Goal: Check status: Check status

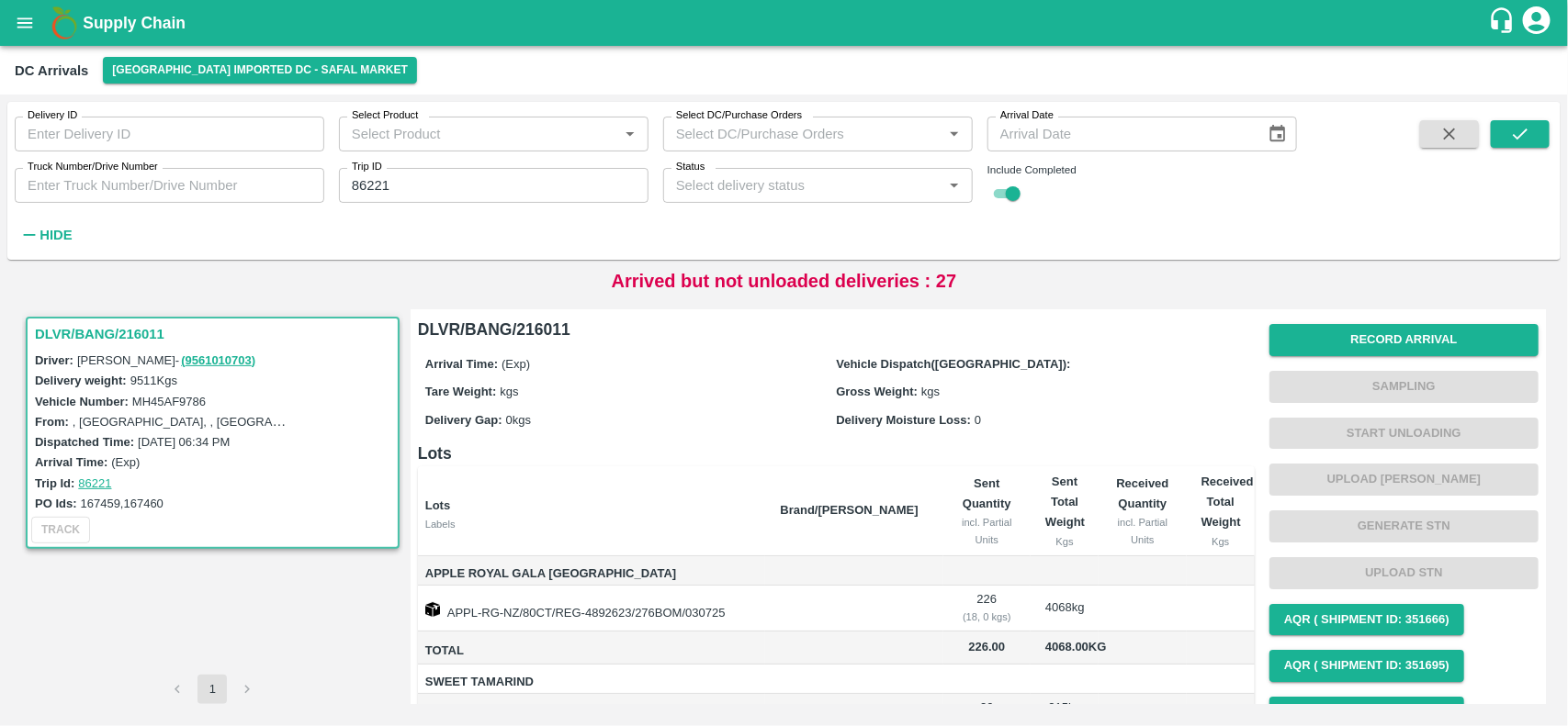
scroll to position [125, 0]
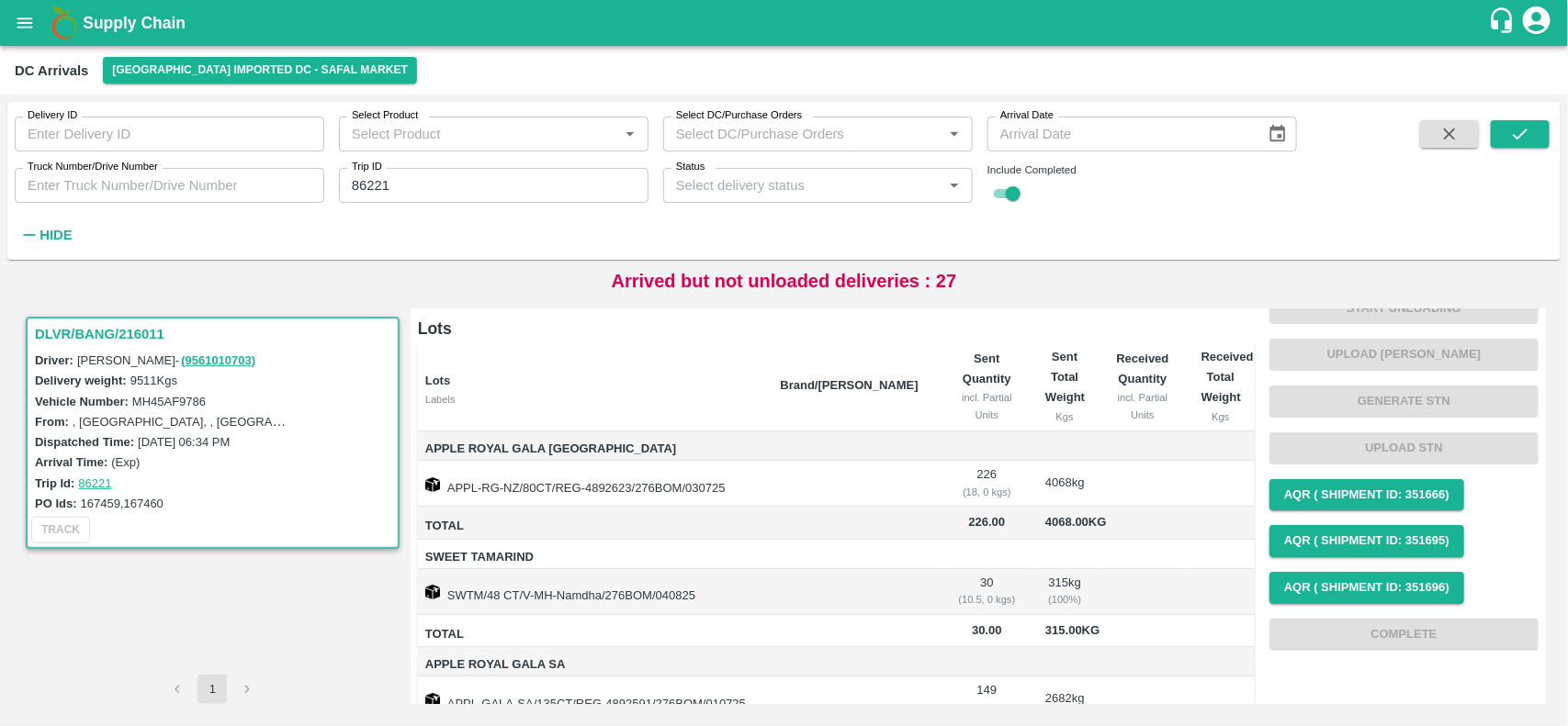
click at [23, 10] on button "open drawer" at bounding box center [24, 22] width 42 height 42
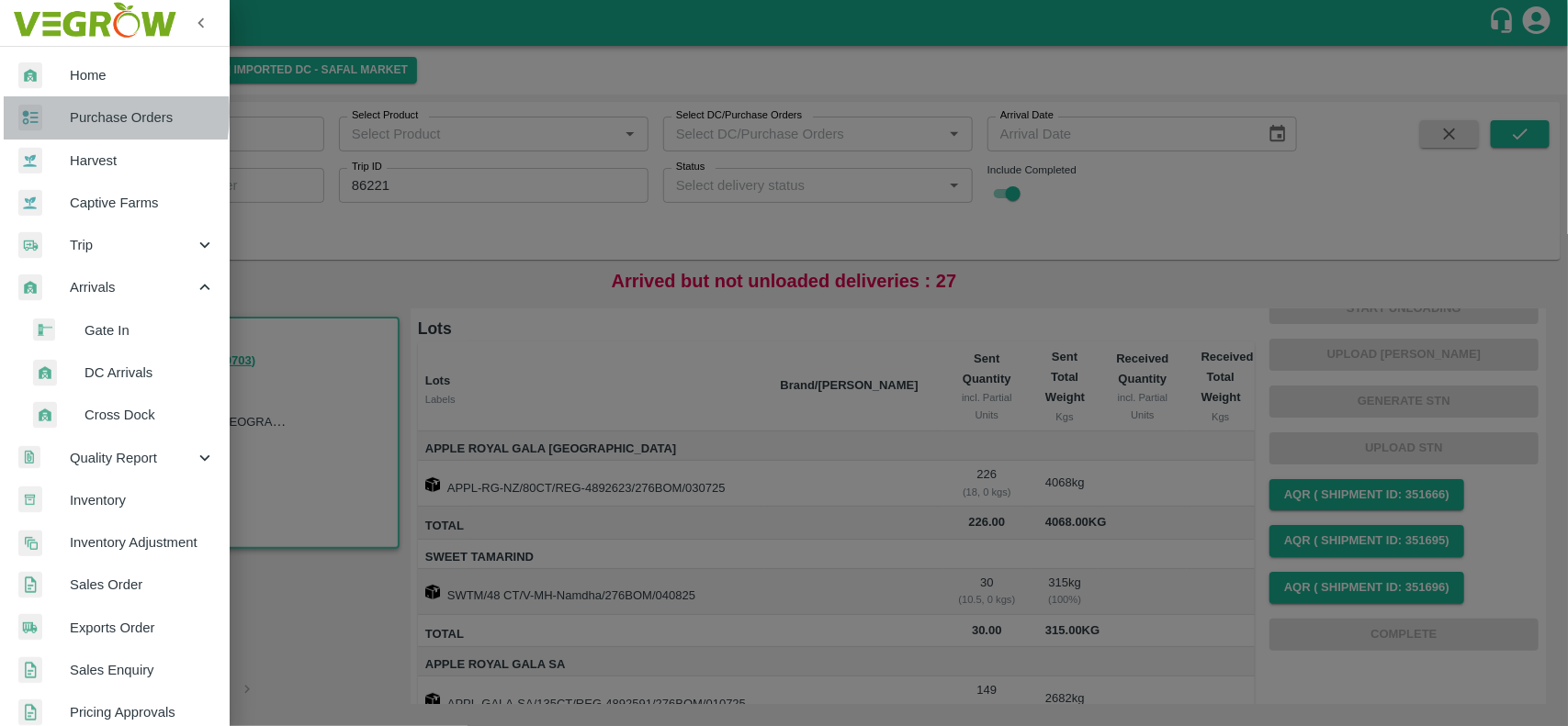
click at [44, 112] on div at bounding box center [44, 117] width 52 height 26
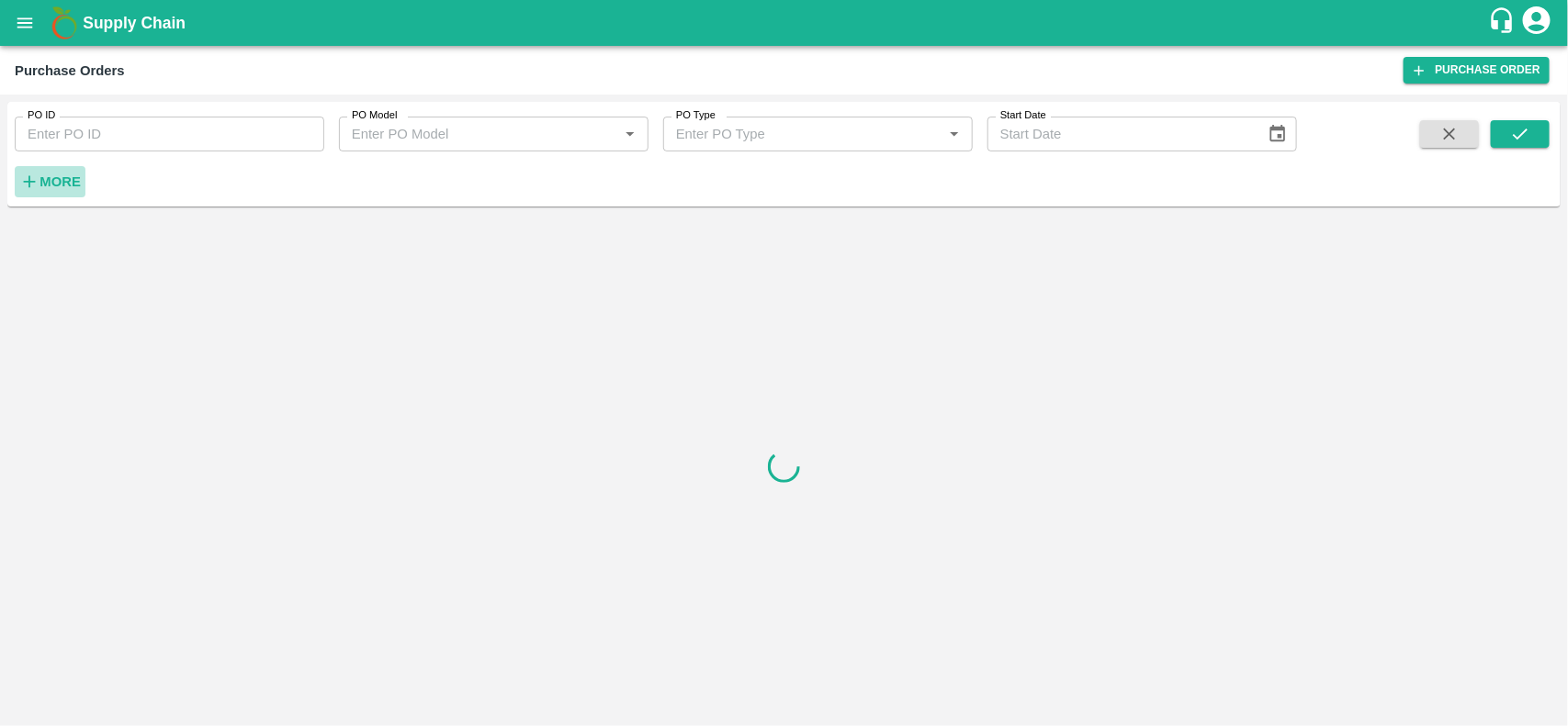
click at [60, 177] on strong "More" at bounding box center [60, 181] width 41 height 15
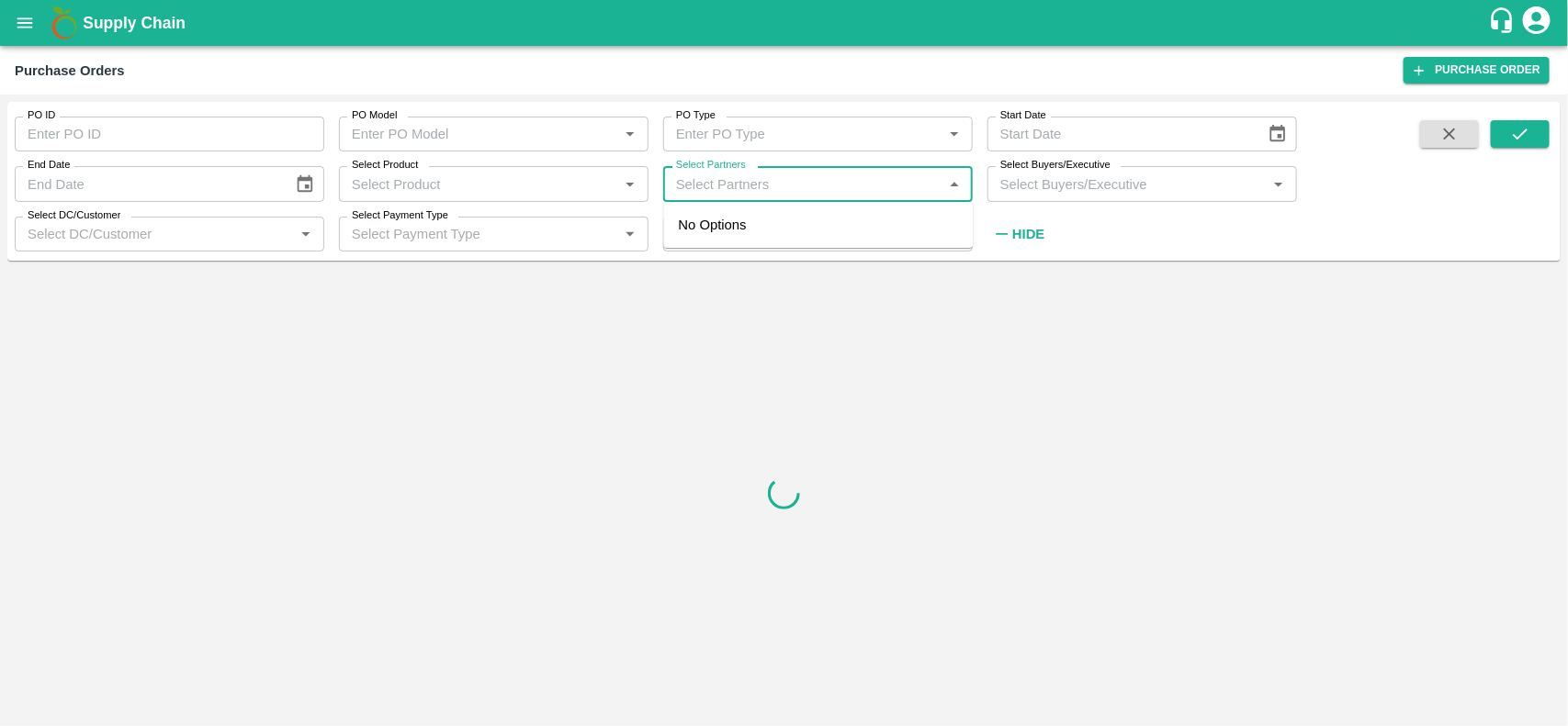
click at [725, 177] on input "Select Partners" at bounding box center [802, 183] width 268 height 23
type input "dfc"
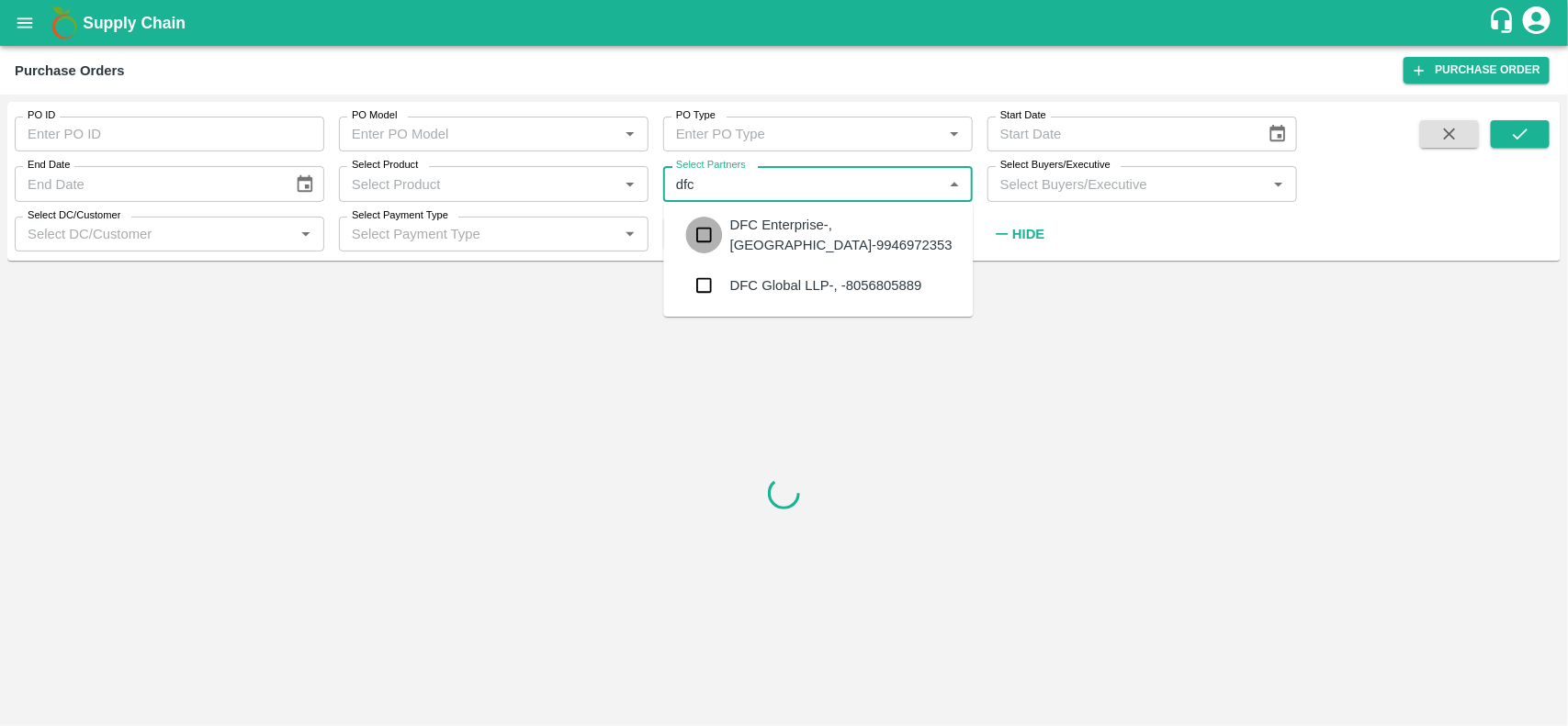
click at [711, 237] on input "checkbox" at bounding box center [705, 235] width 37 height 37
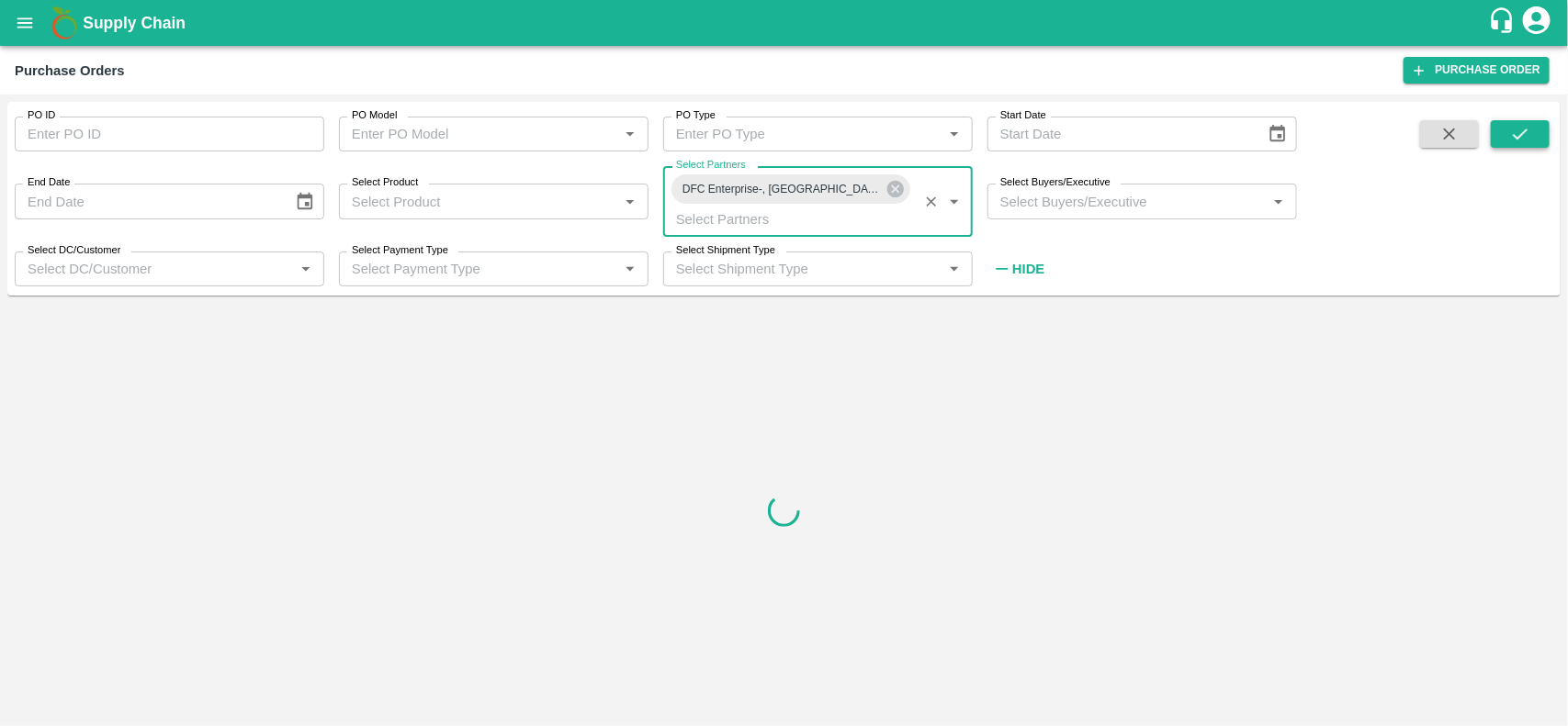
click at [1516, 130] on icon "submit" at bounding box center [1519, 134] width 20 height 20
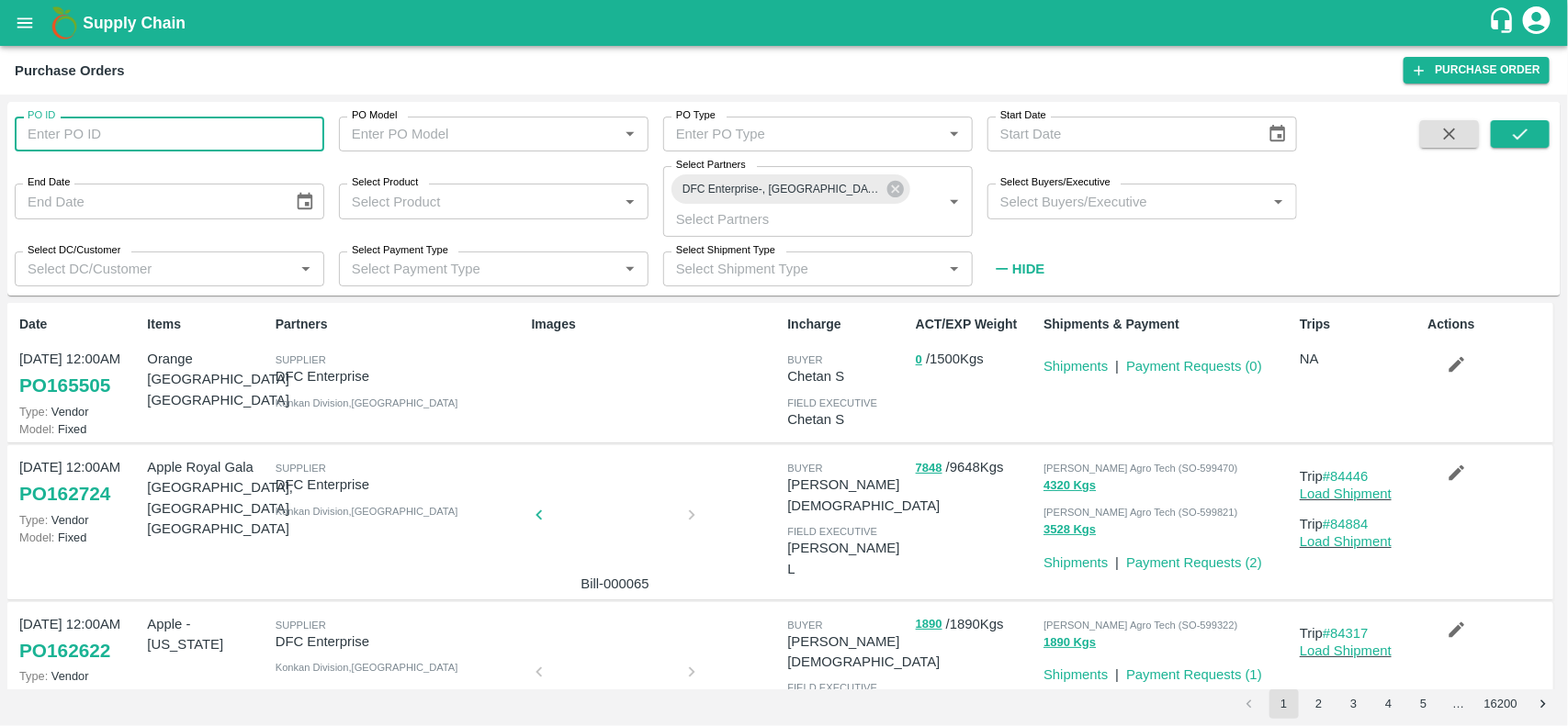
click at [81, 130] on input "PO ID" at bounding box center [170, 134] width 310 height 35
type input "162411"
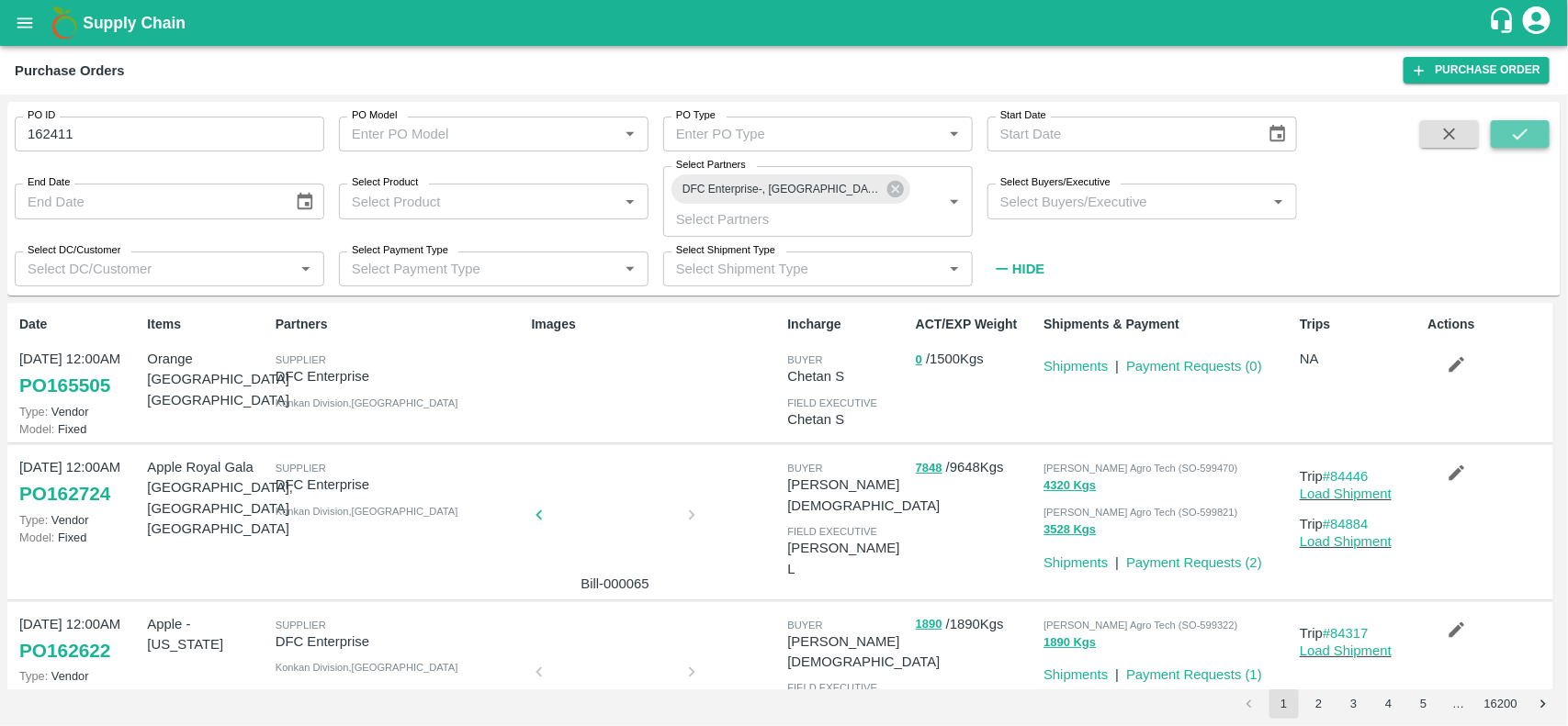
click at [1526, 147] on button "submit" at bounding box center [1519, 134] width 58 height 27
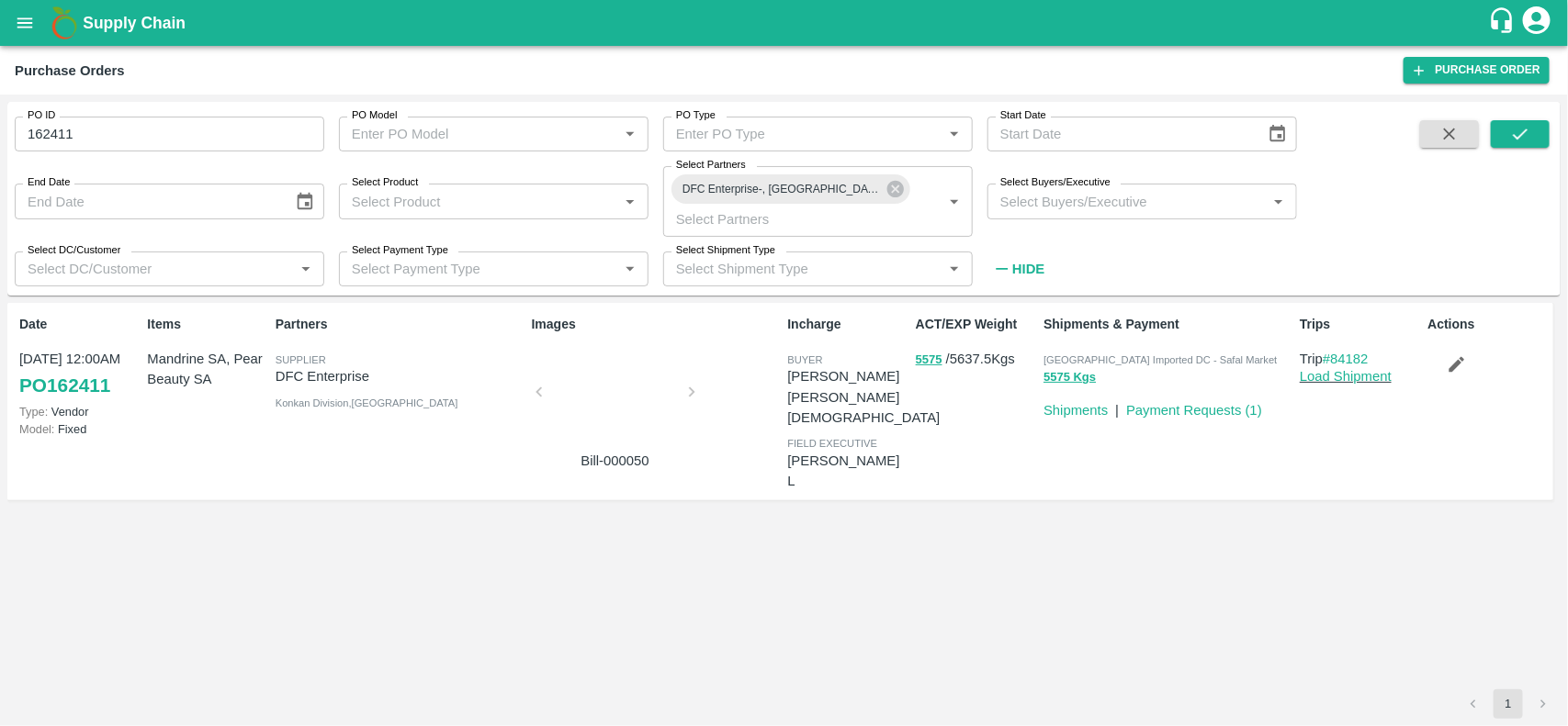
click at [574, 420] on div at bounding box center [615, 398] width 137 height 97
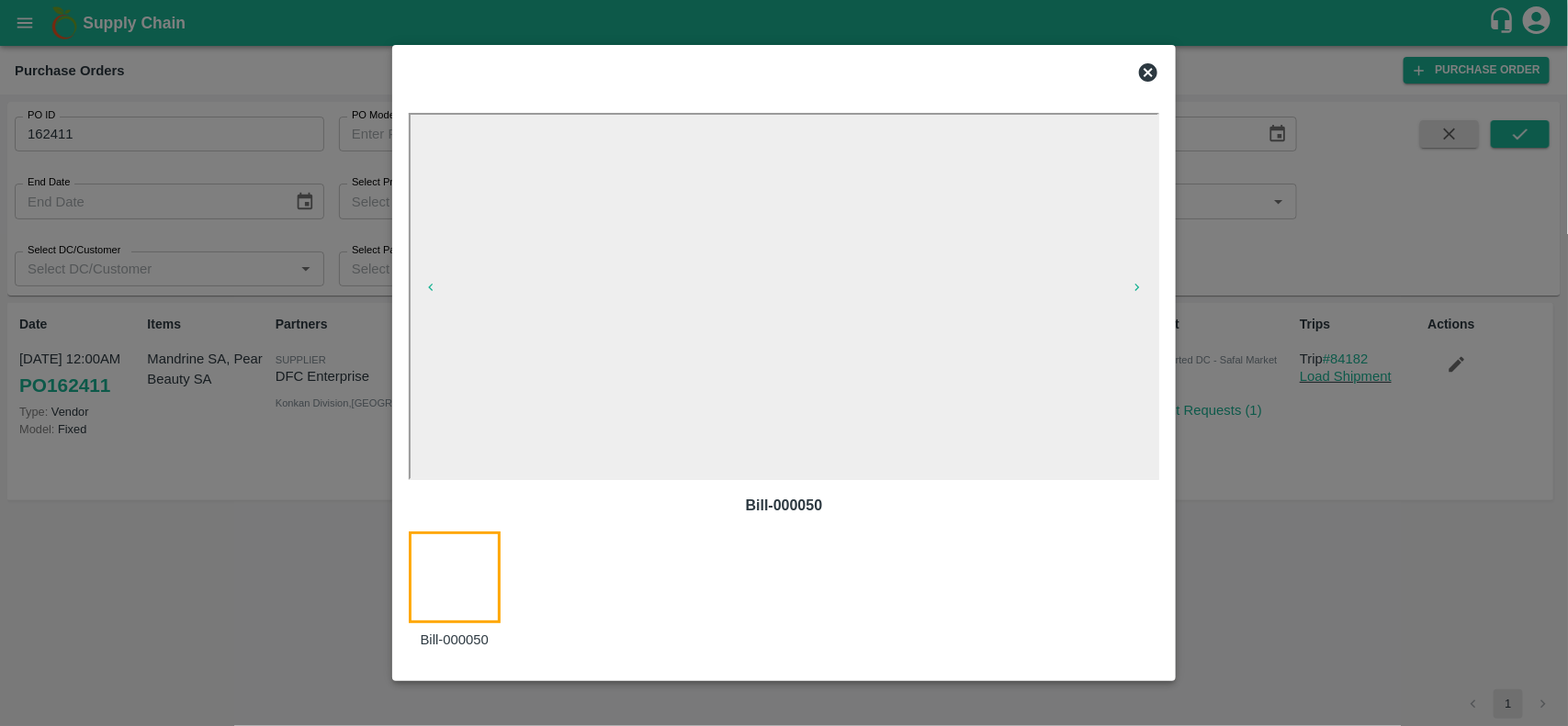
click at [1154, 74] on icon at bounding box center [1147, 72] width 19 height 19
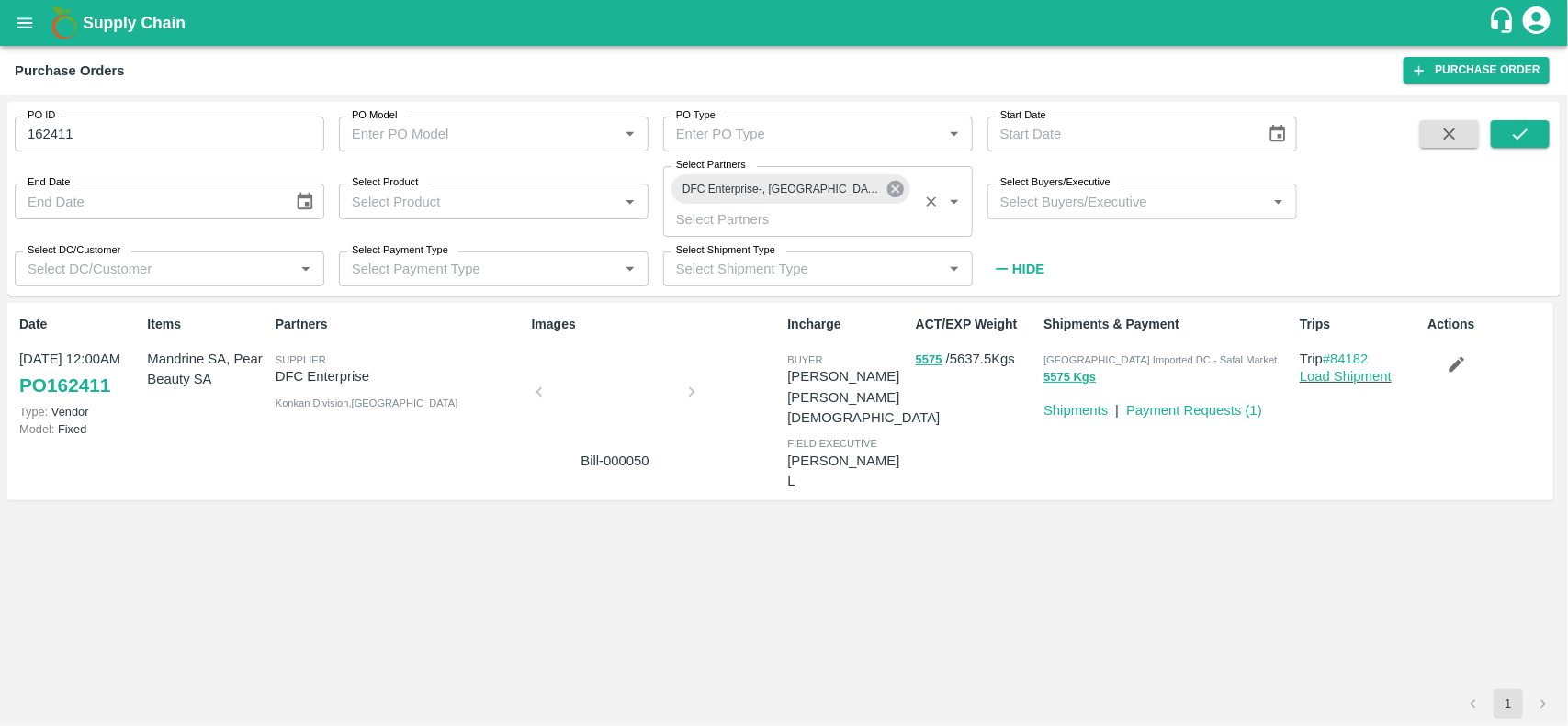
click at [894, 183] on icon at bounding box center [895, 189] width 17 height 17
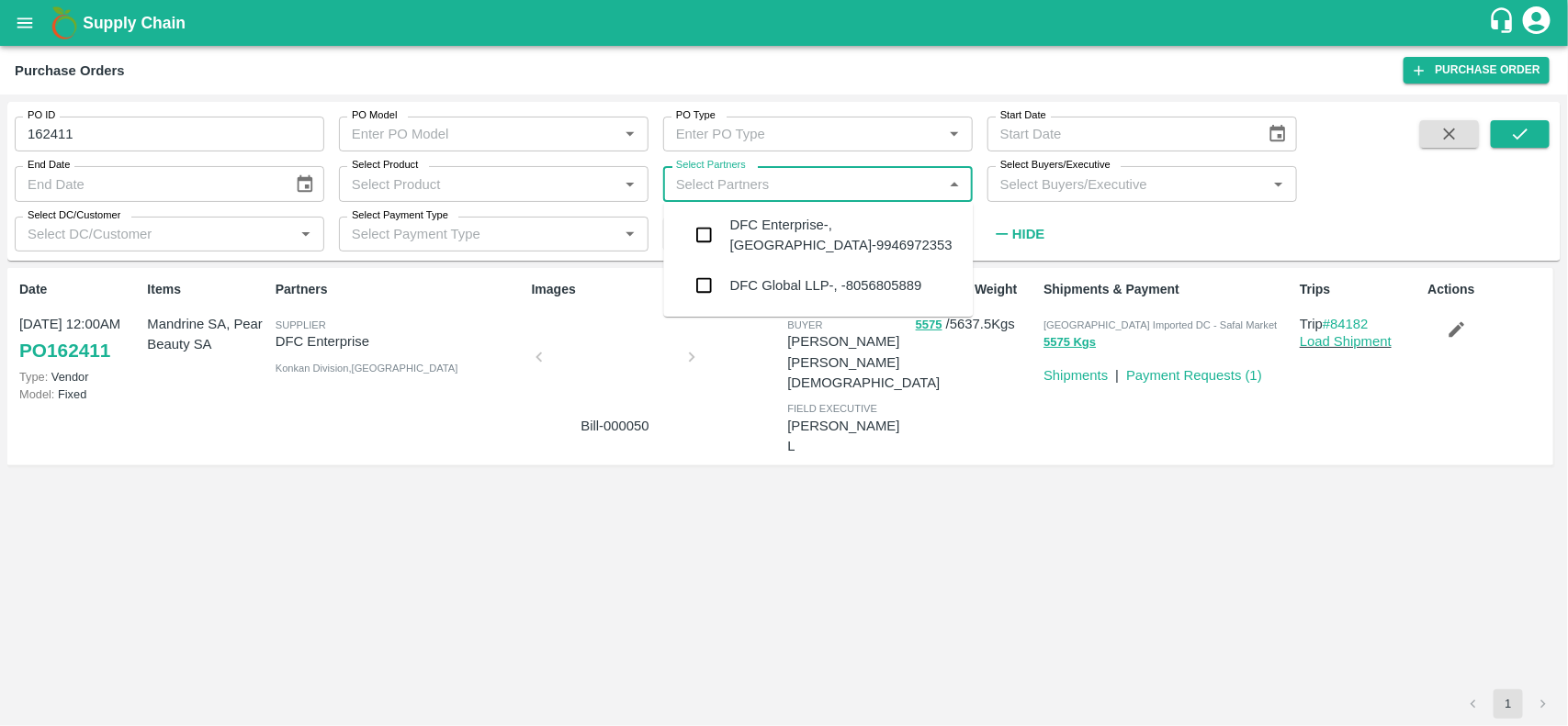
click at [814, 181] on input "Select Partners" at bounding box center [802, 183] width 268 height 23
type input "dfc"
click at [732, 279] on div "DFC Global LLP-, -8056805889" at bounding box center [825, 286] width 192 height 20
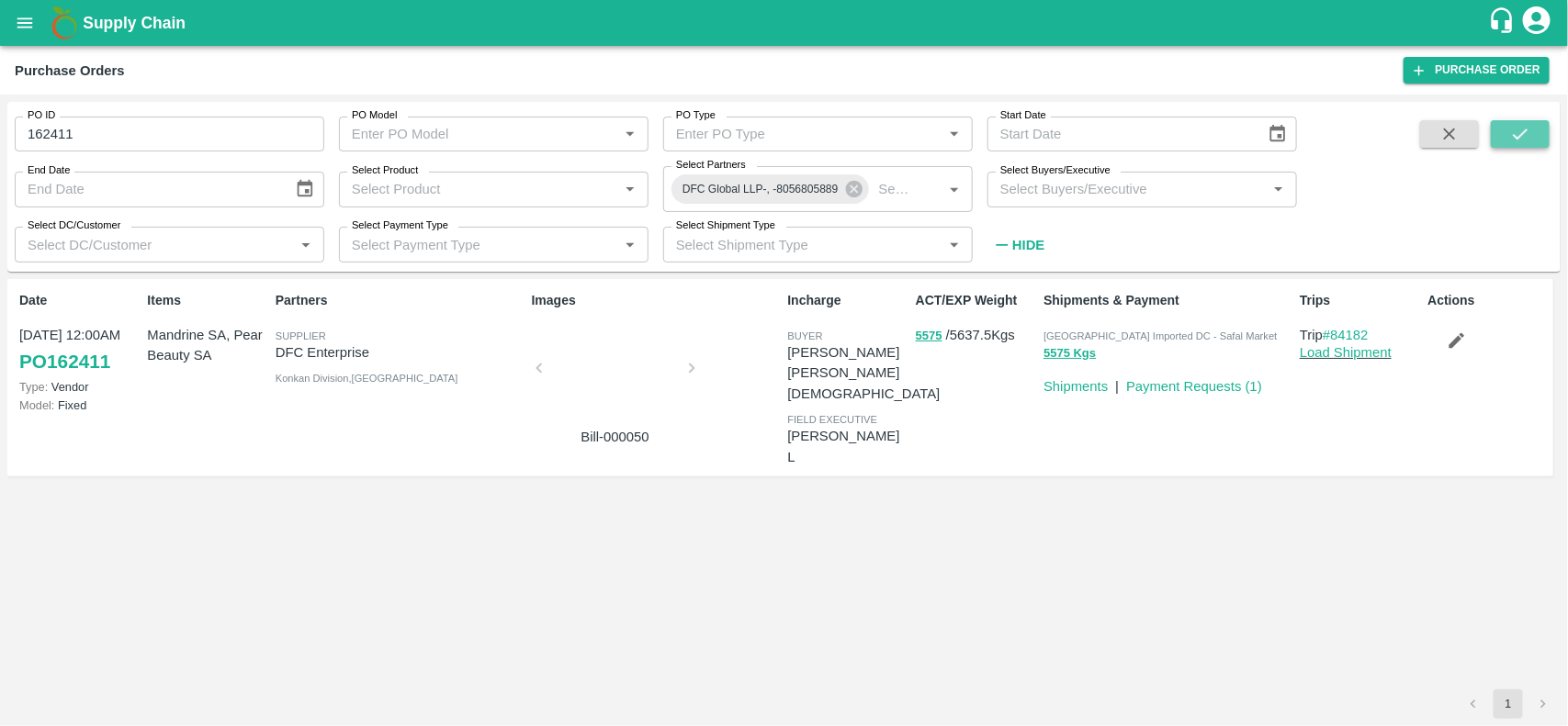
click at [1517, 139] on icon "submit" at bounding box center [1519, 134] width 20 height 20
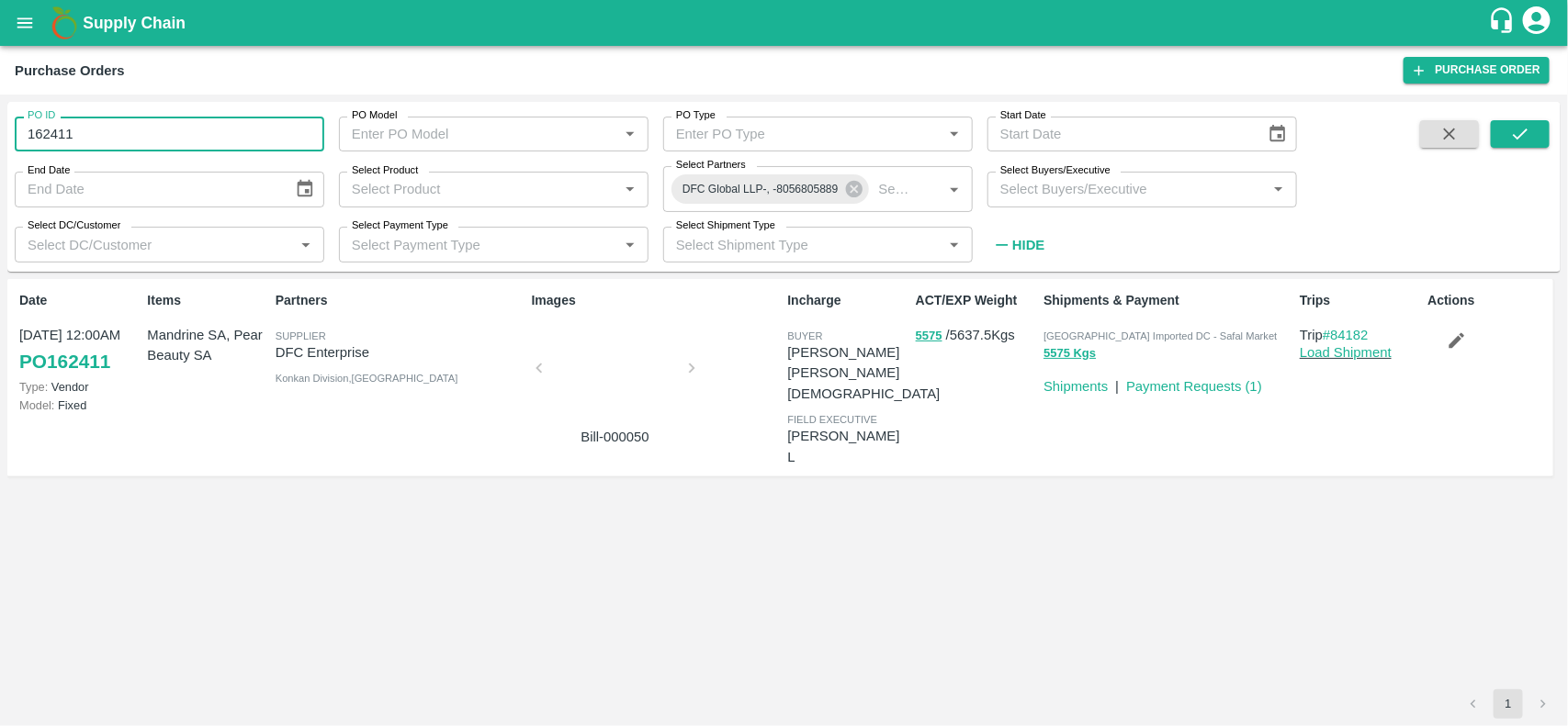
click at [118, 144] on input "162411" at bounding box center [170, 134] width 310 height 35
type input "162411"
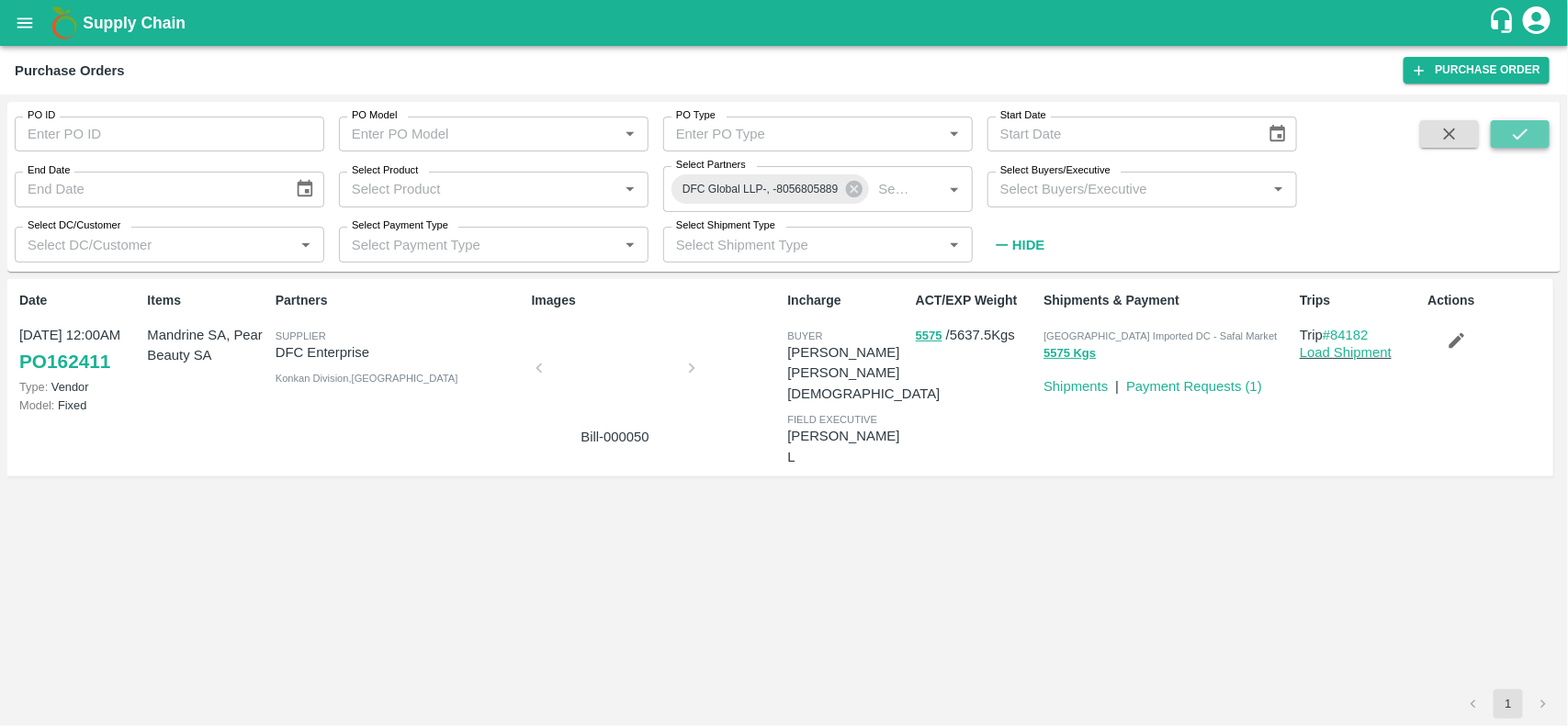
click at [1535, 134] on button "submit" at bounding box center [1519, 134] width 58 height 27
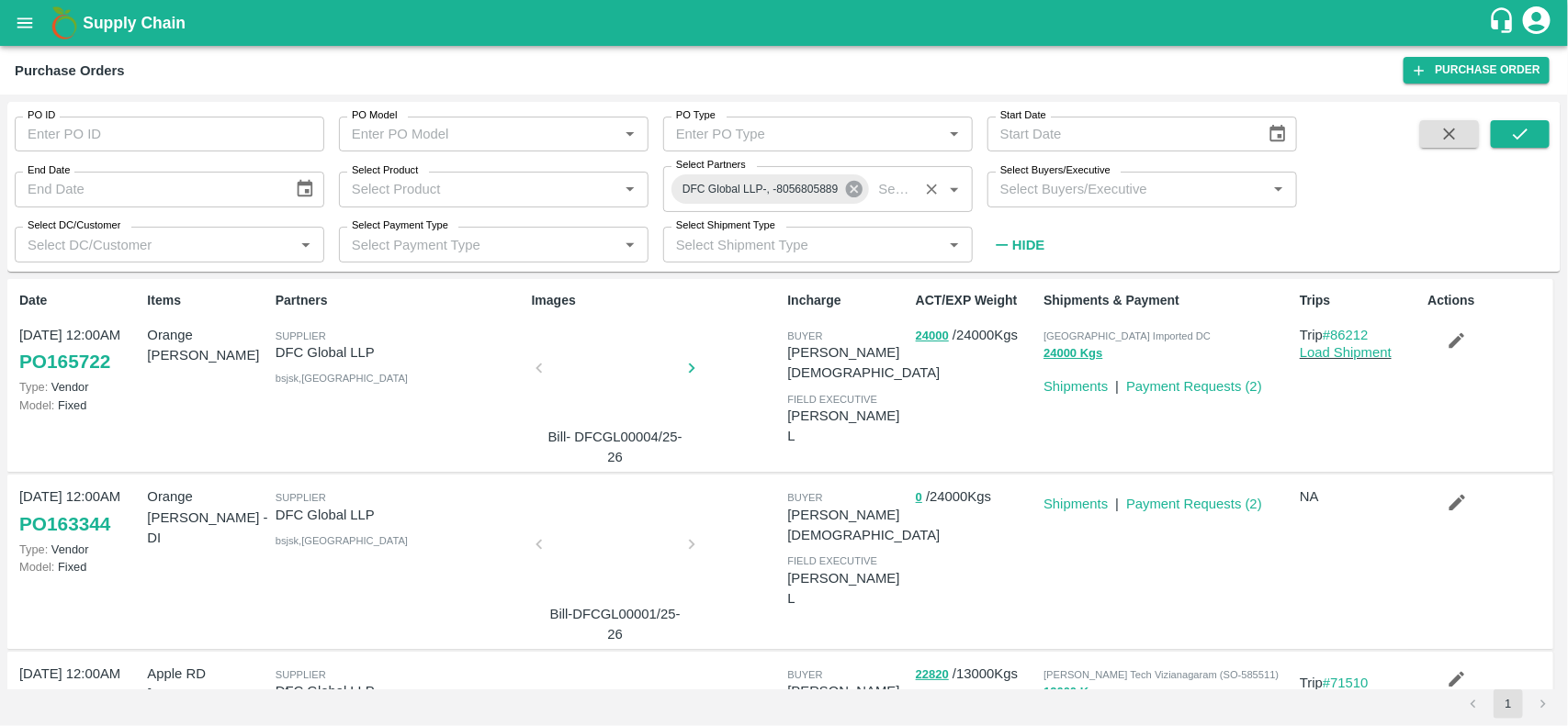
click at [850, 193] on icon at bounding box center [853, 189] width 17 height 17
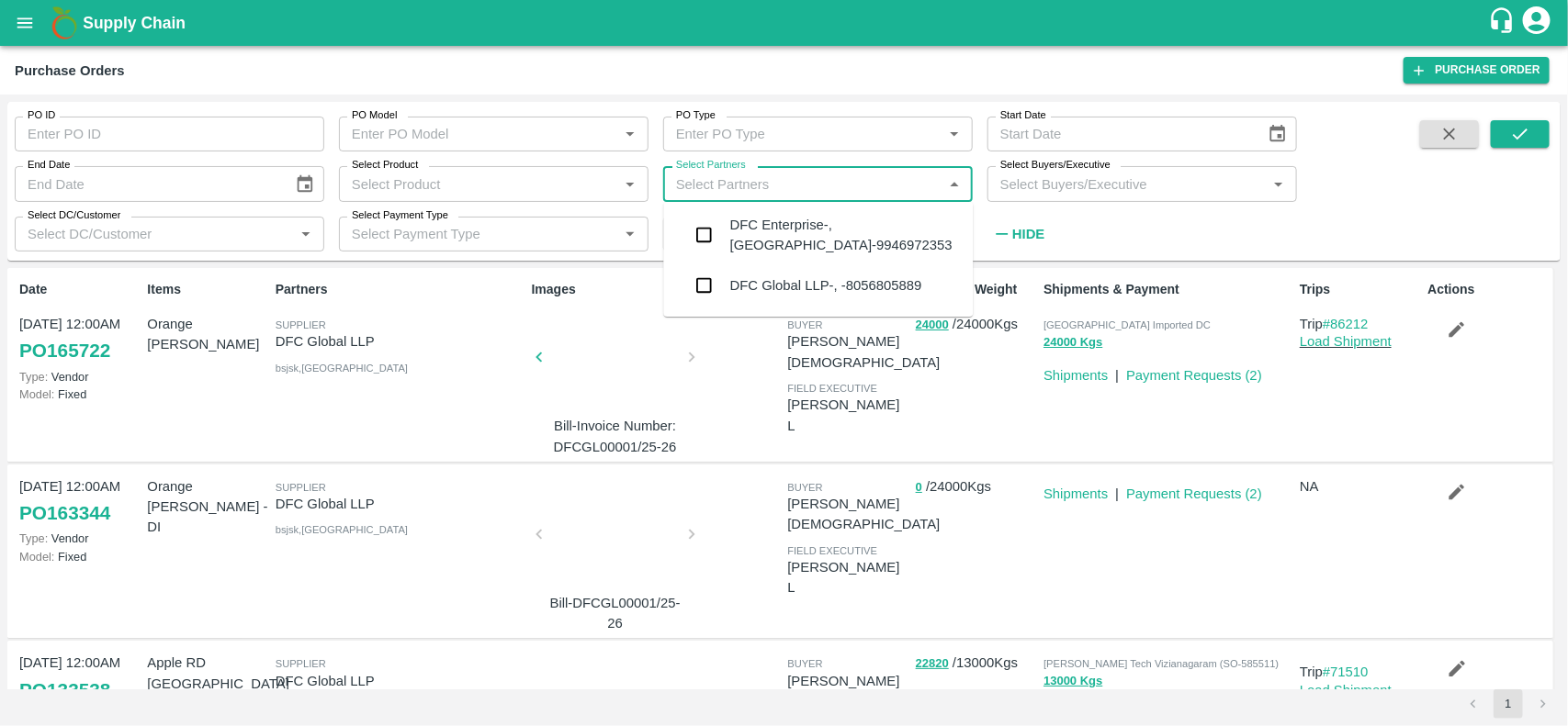
click at [721, 181] on input "Select Partners" at bounding box center [802, 183] width 268 height 23
type input "dfc"
click at [708, 232] on input "checkbox" at bounding box center [705, 235] width 37 height 37
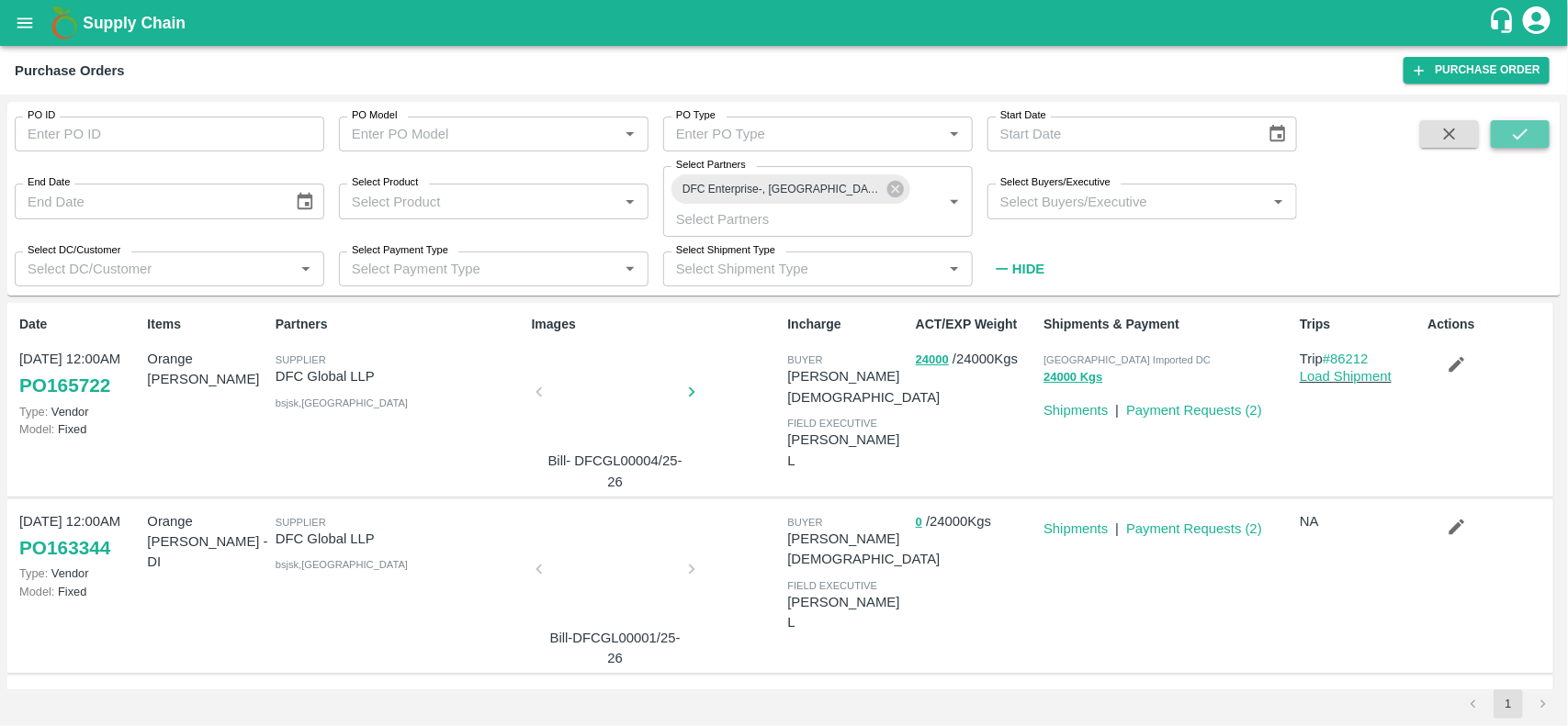
click at [1517, 134] on icon "submit" at bounding box center [1519, 134] width 20 height 20
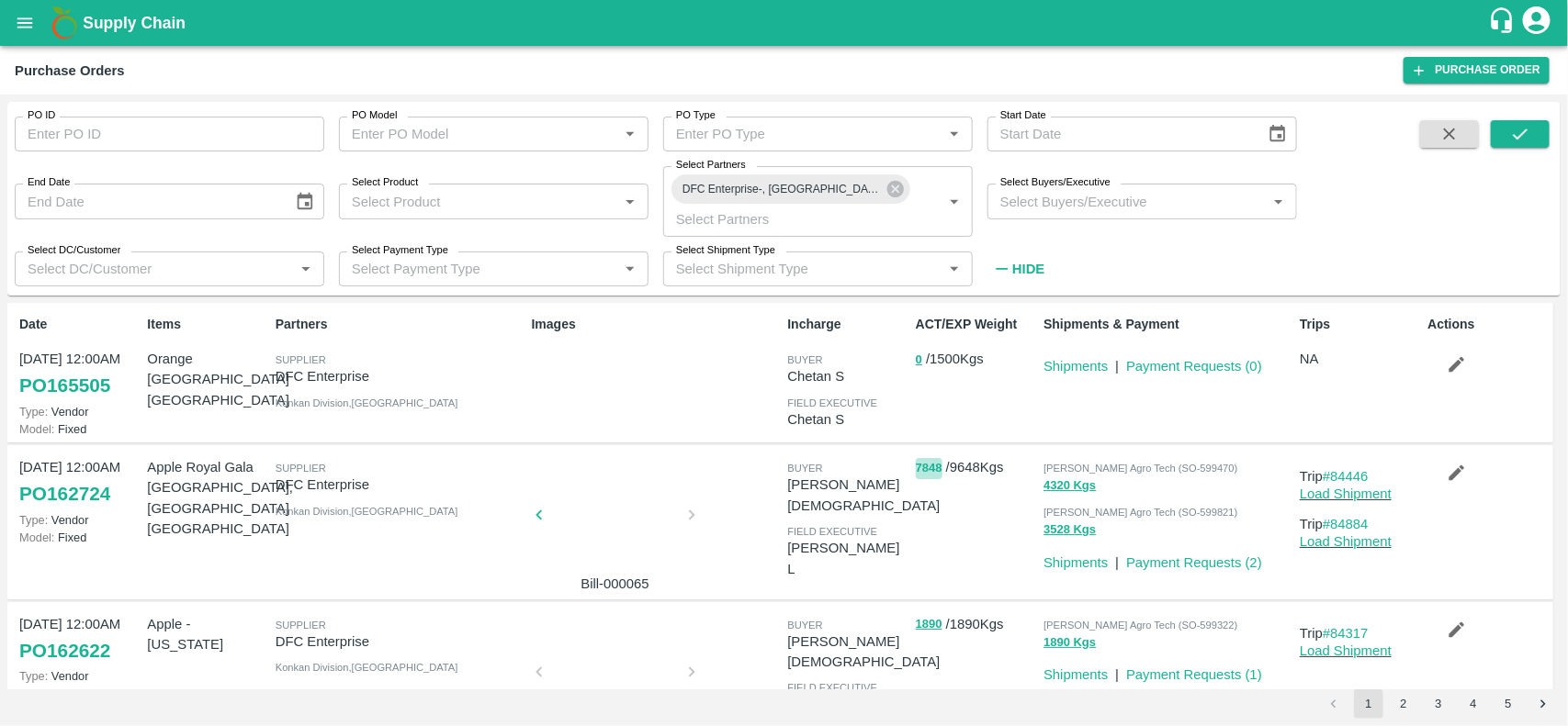
click at [933, 474] on button "7848" at bounding box center [928, 469] width 26 height 21
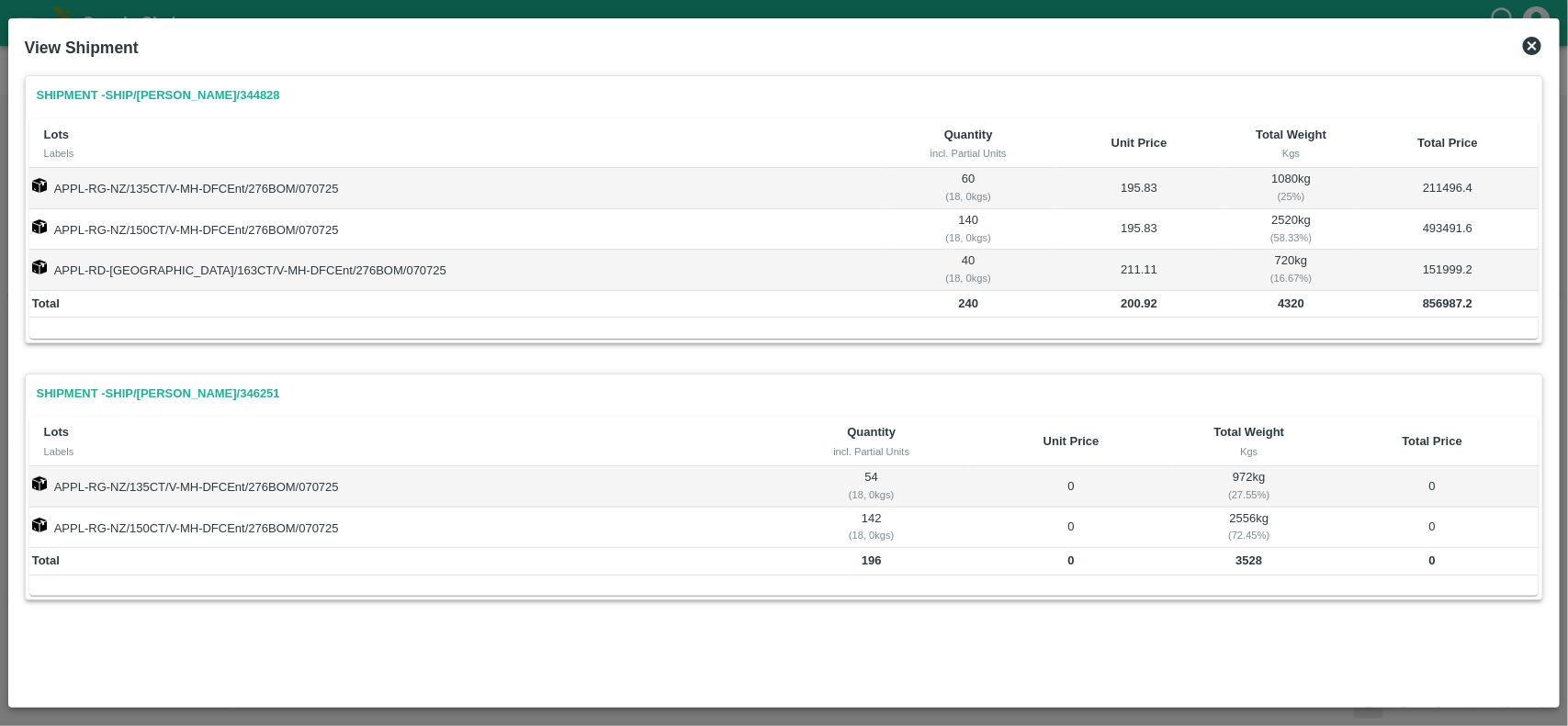
click at [1535, 54] on icon at bounding box center [1531, 46] width 19 height 19
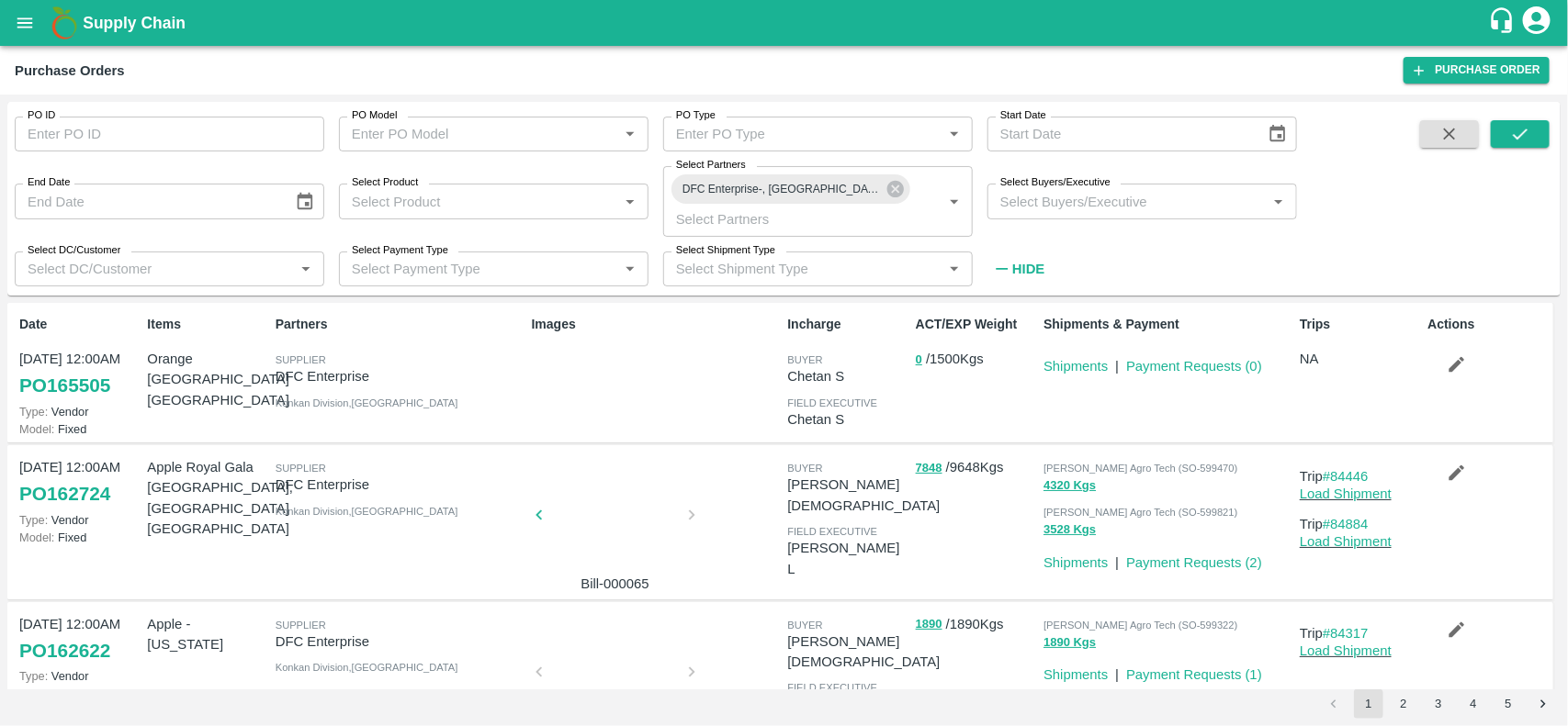
click at [23, 11] on button "open drawer" at bounding box center [24, 22] width 42 height 42
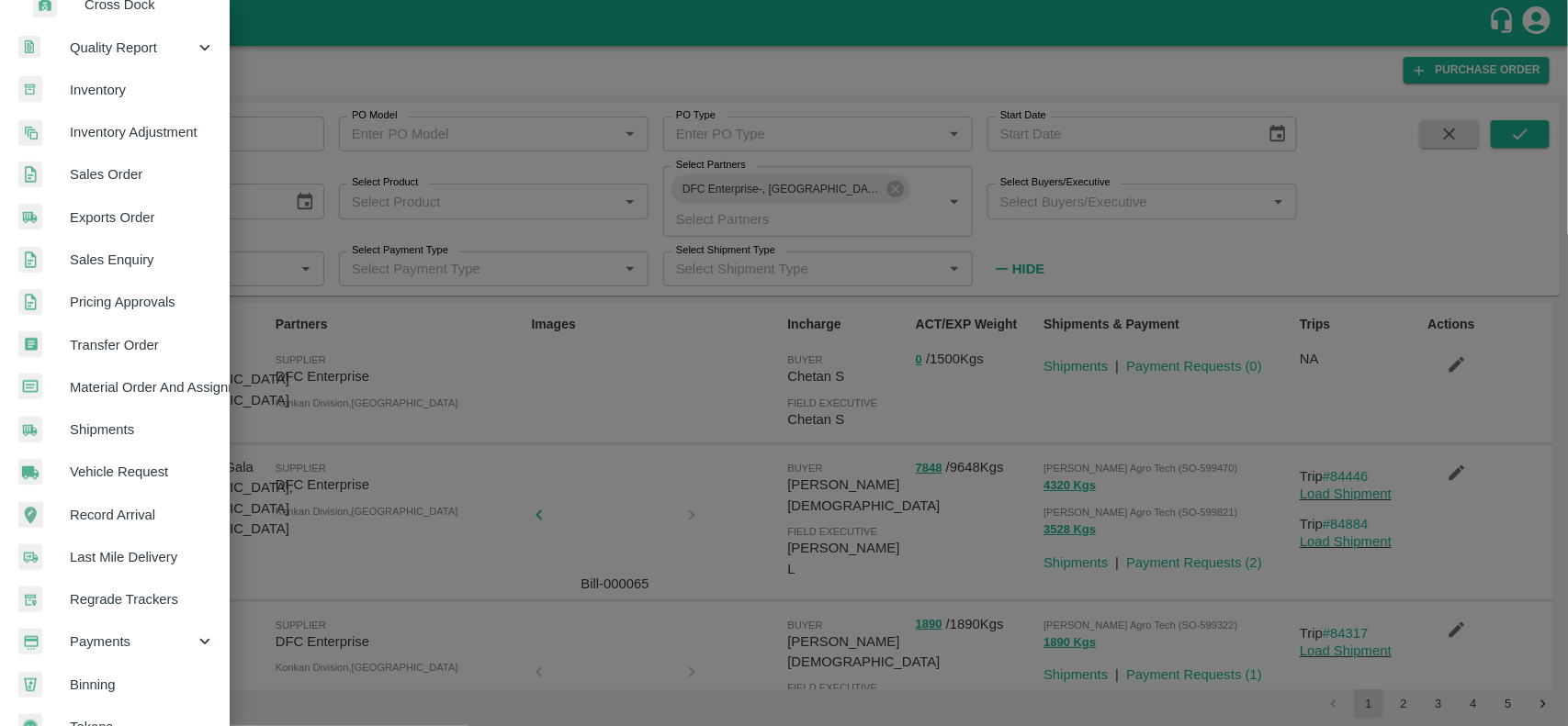
scroll to position [445, 0]
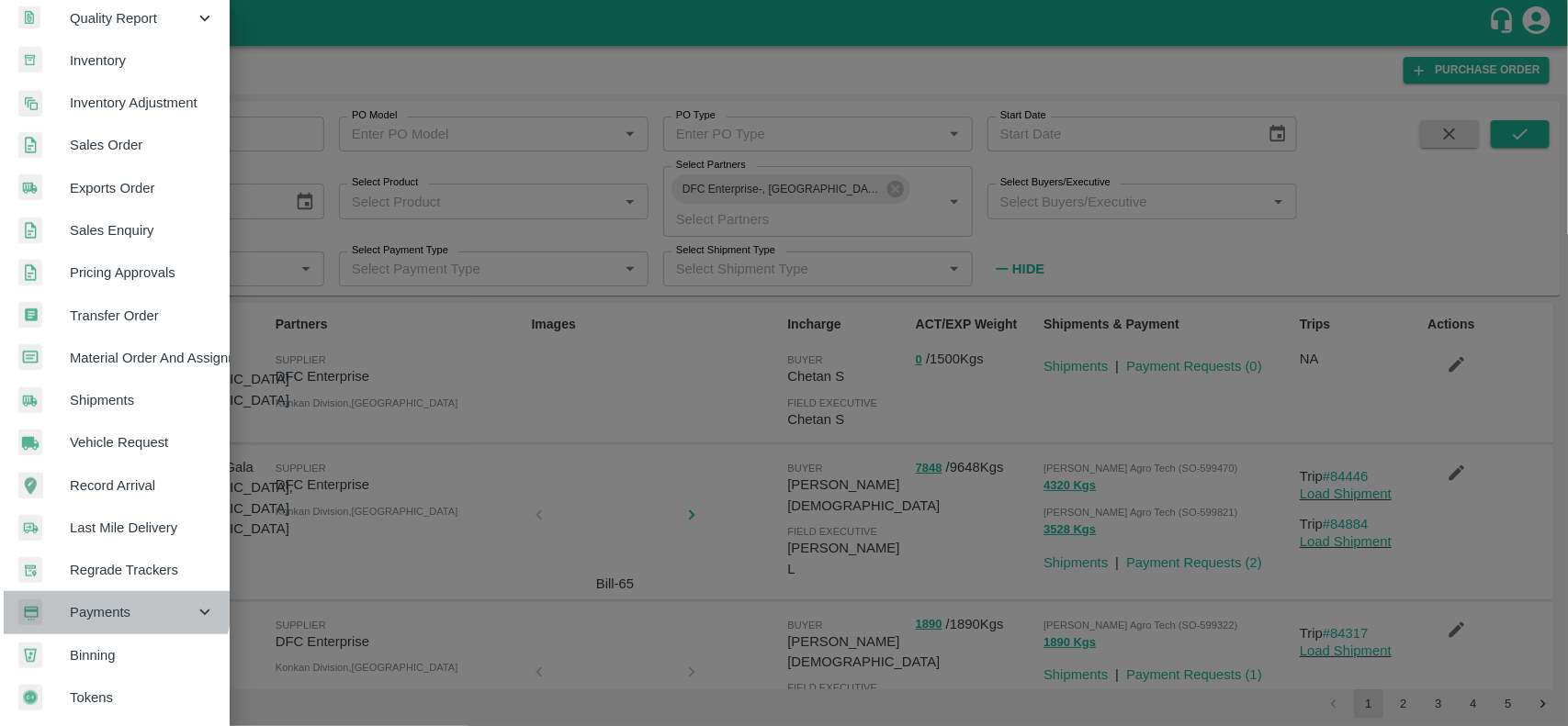
click at [102, 593] on div "Payments" at bounding box center [115, 612] width 230 height 42
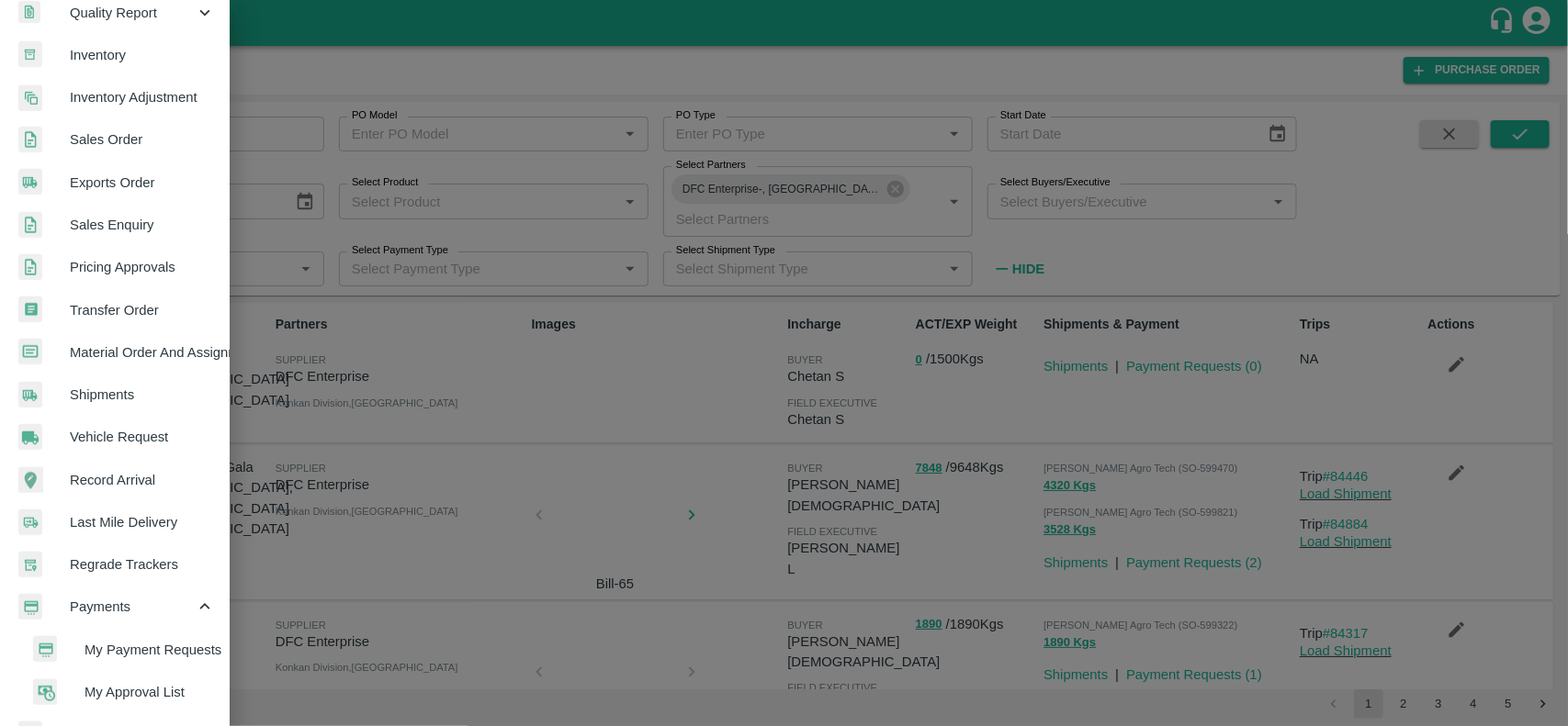
click at [121, 649] on span "My Payment Requests" at bounding box center [150, 650] width 131 height 20
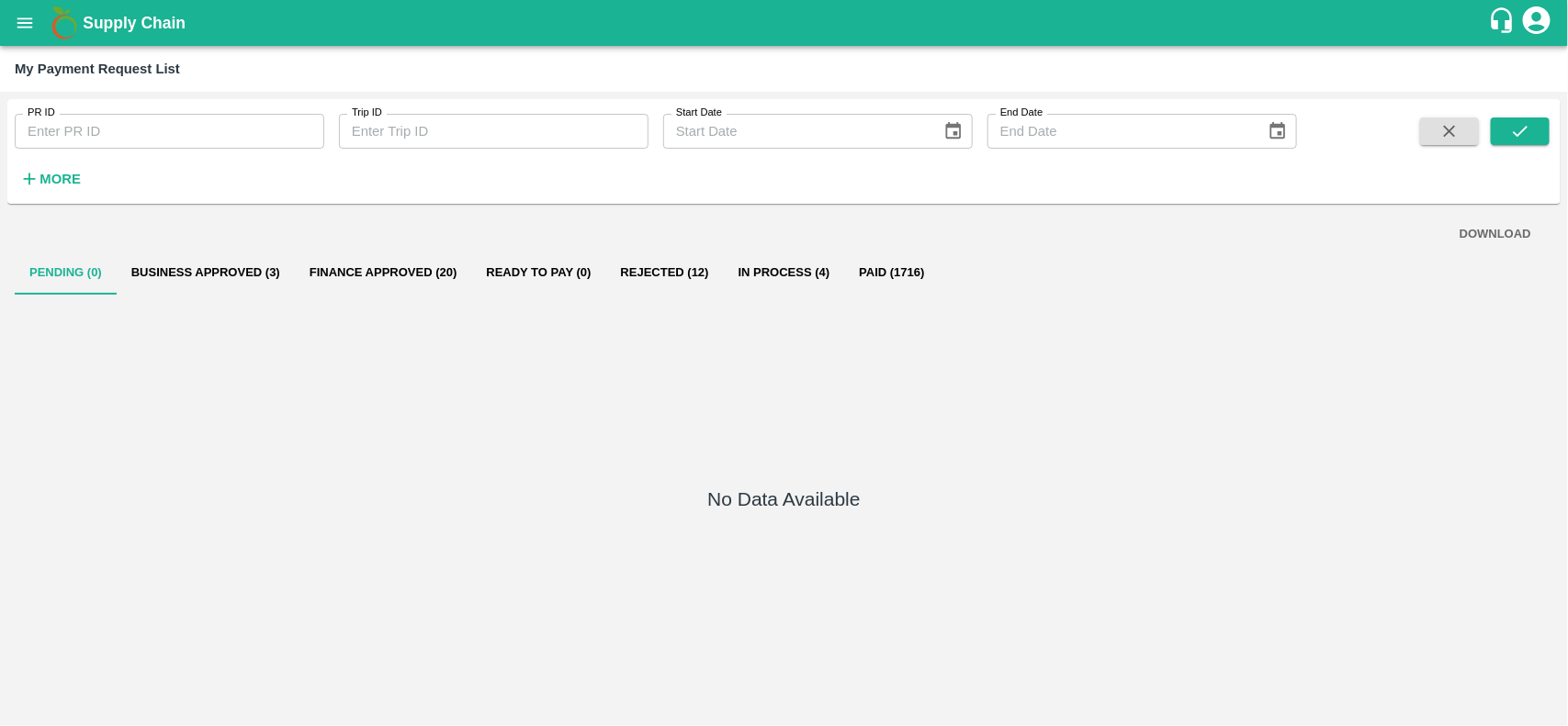
click at [199, 277] on button "Business Approved (3)" at bounding box center [206, 272] width 178 height 44
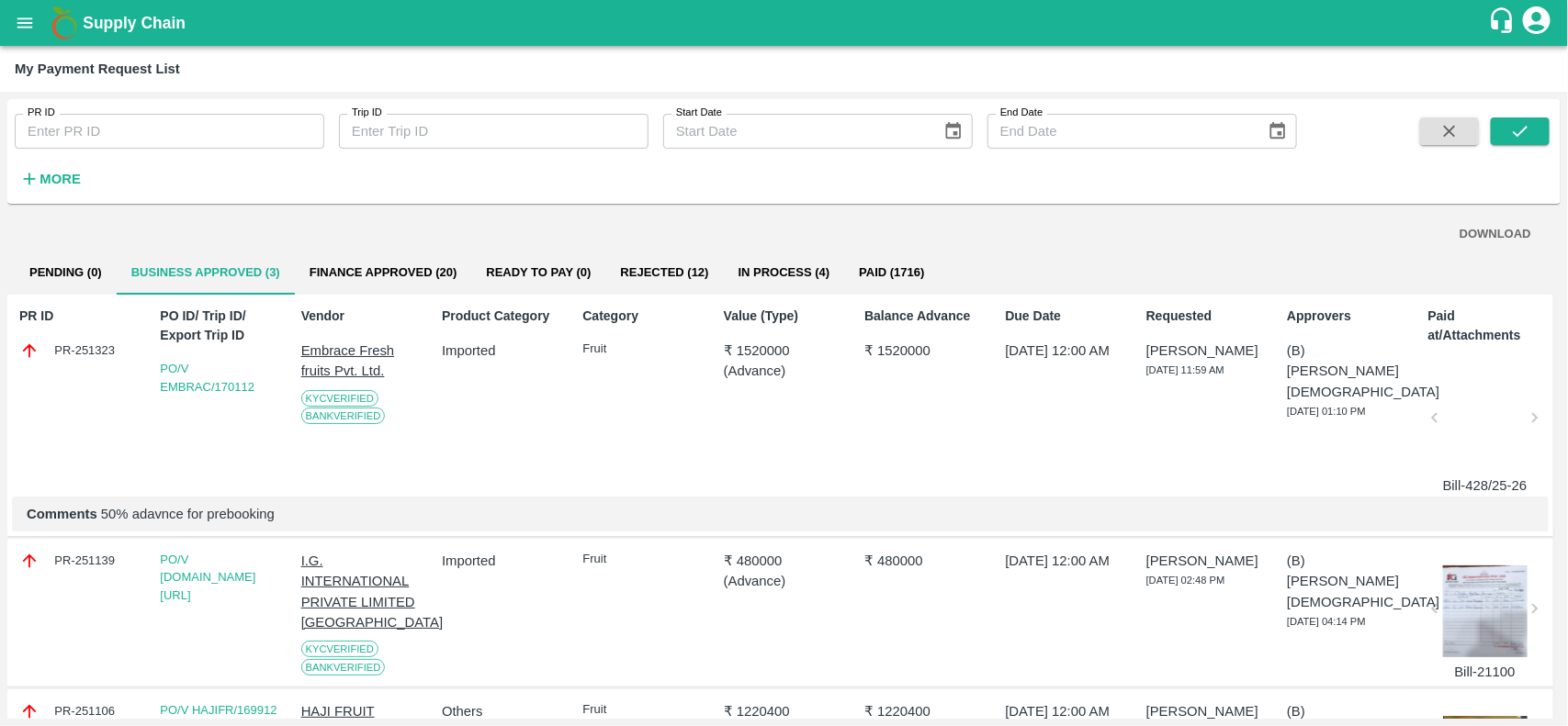
click at [66, 341] on div "PR-251323" at bounding box center [79, 351] width 120 height 20
copy div "PR-251323"
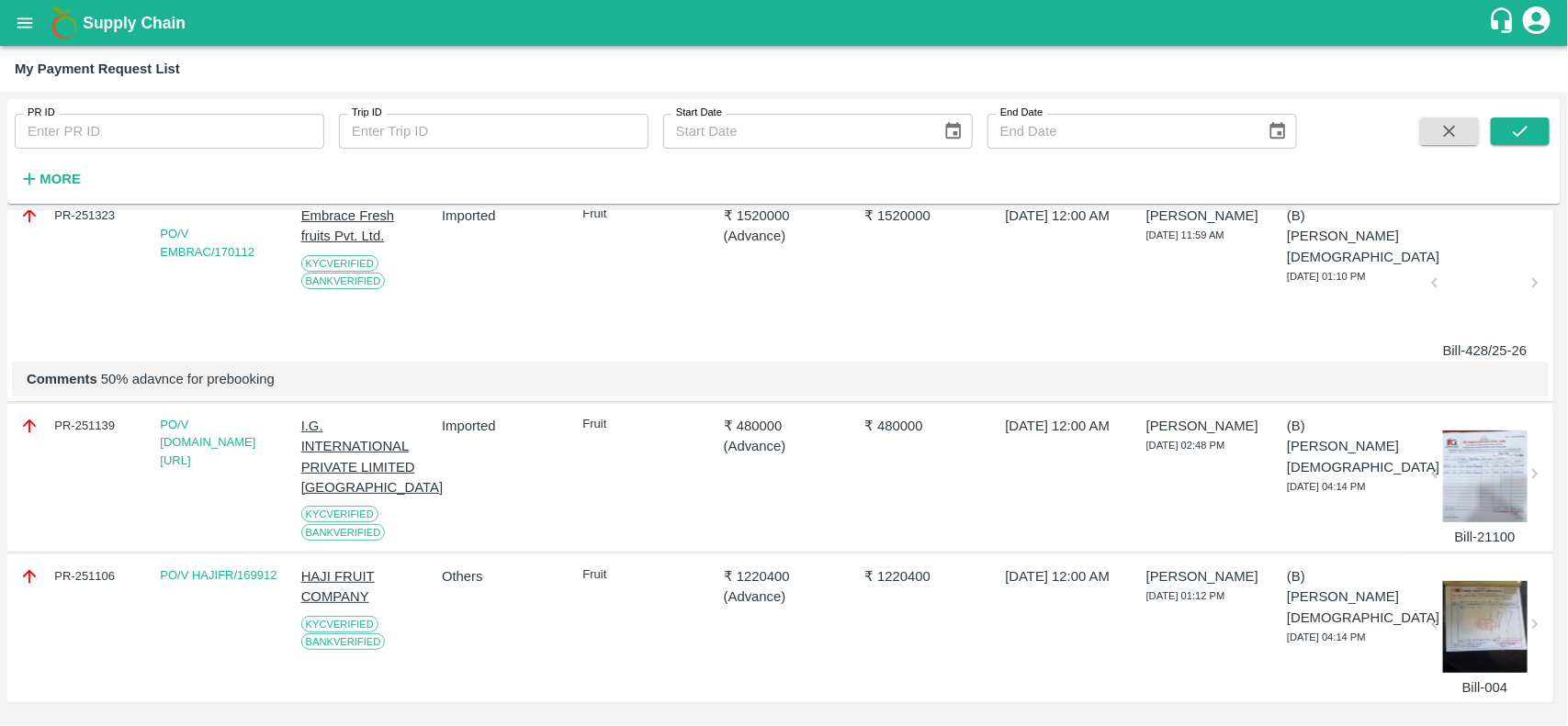
click at [64, 416] on div "PR-251139" at bounding box center [79, 426] width 120 height 20
copy div "PR-251139"
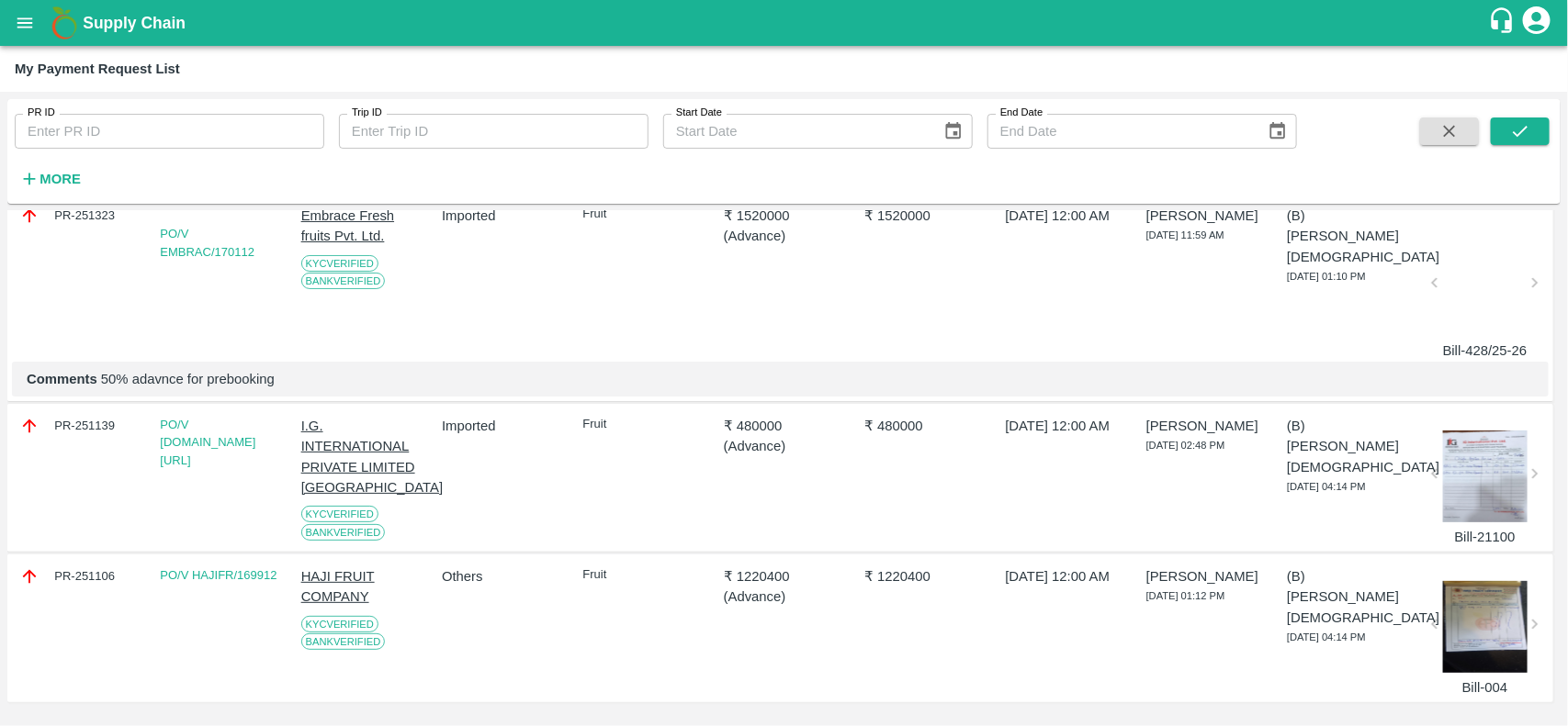
click at [94, 566] on div "PR-251106" at bounding box center [79, 576] width 120 height 20
copy div "PR-251106"
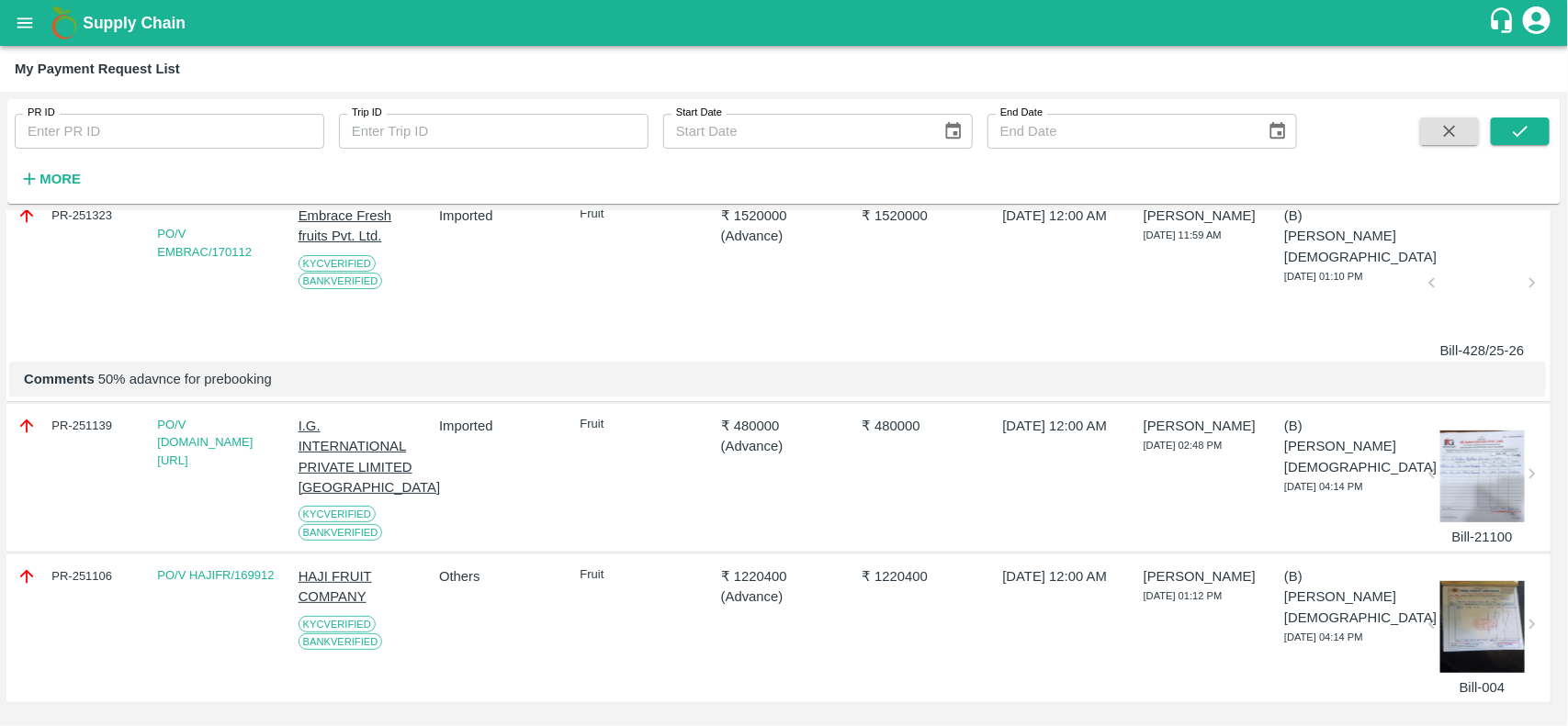
click at [1485, 451] on div at bounding box center [1482, 477] width 85 height 92
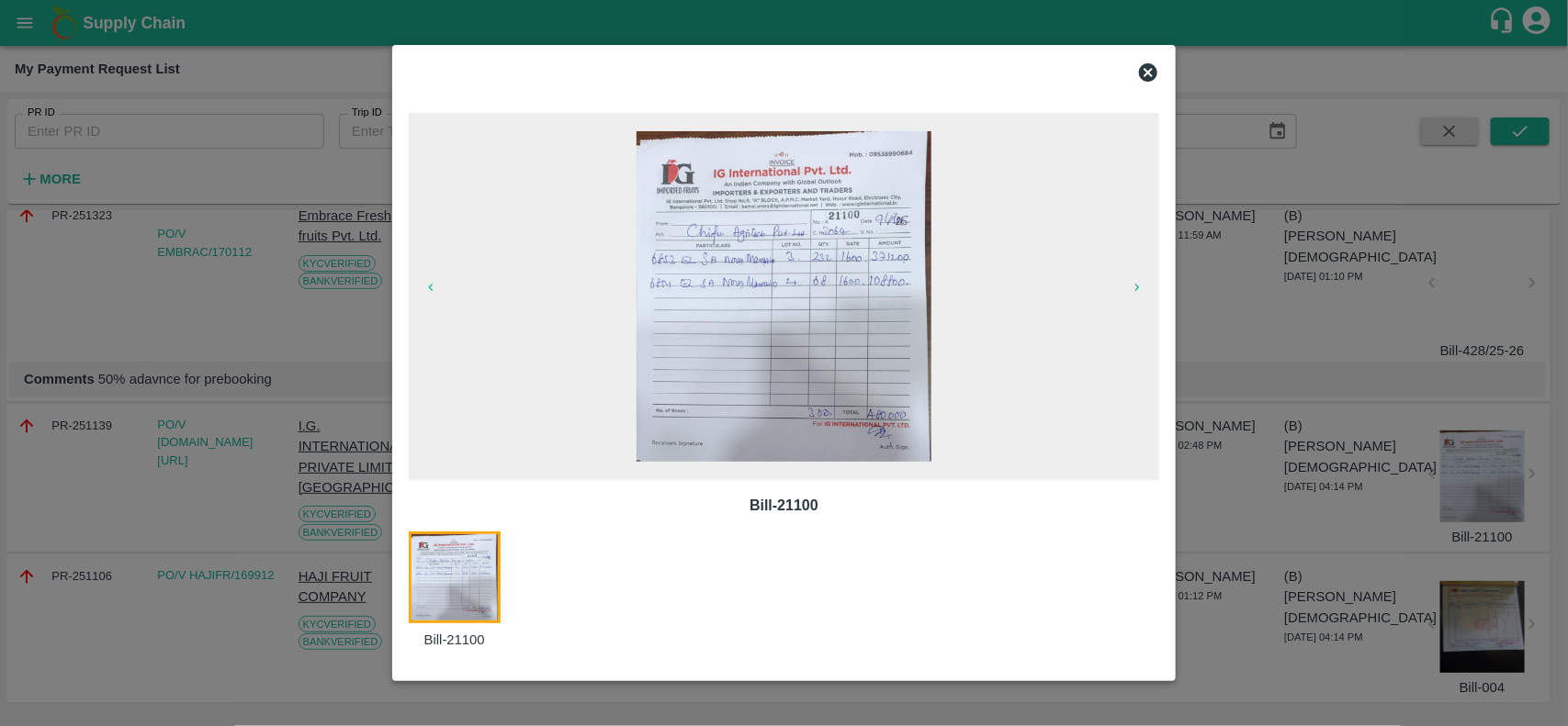
click at [1137, 69] on icon at bounding box center [1148, 72] width 22 height 22
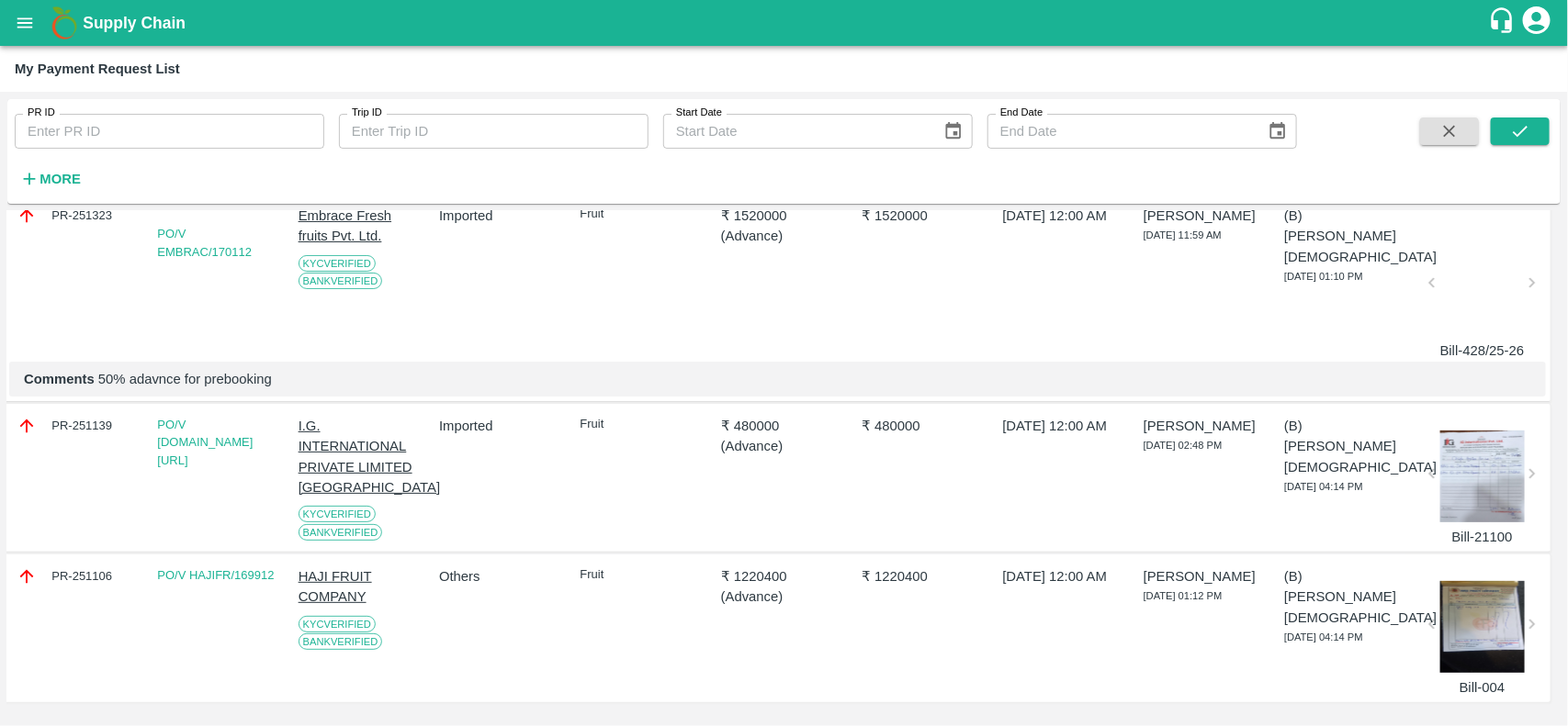
click at [1448, 581] on div at bounding box center [1482, 627] width 85 height 92
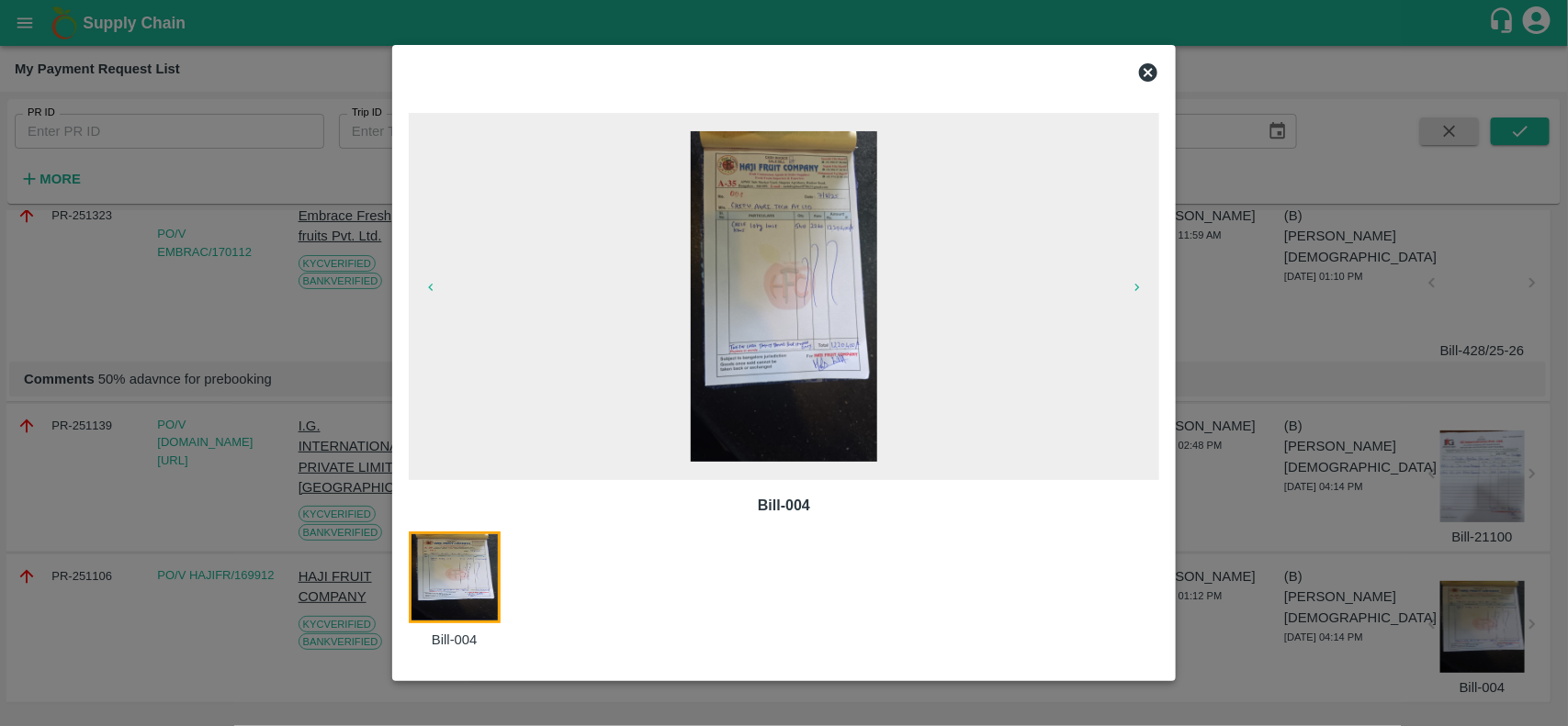
click at [1150, 74] on icon at bounding box center [1148, 72] width 22 height 22
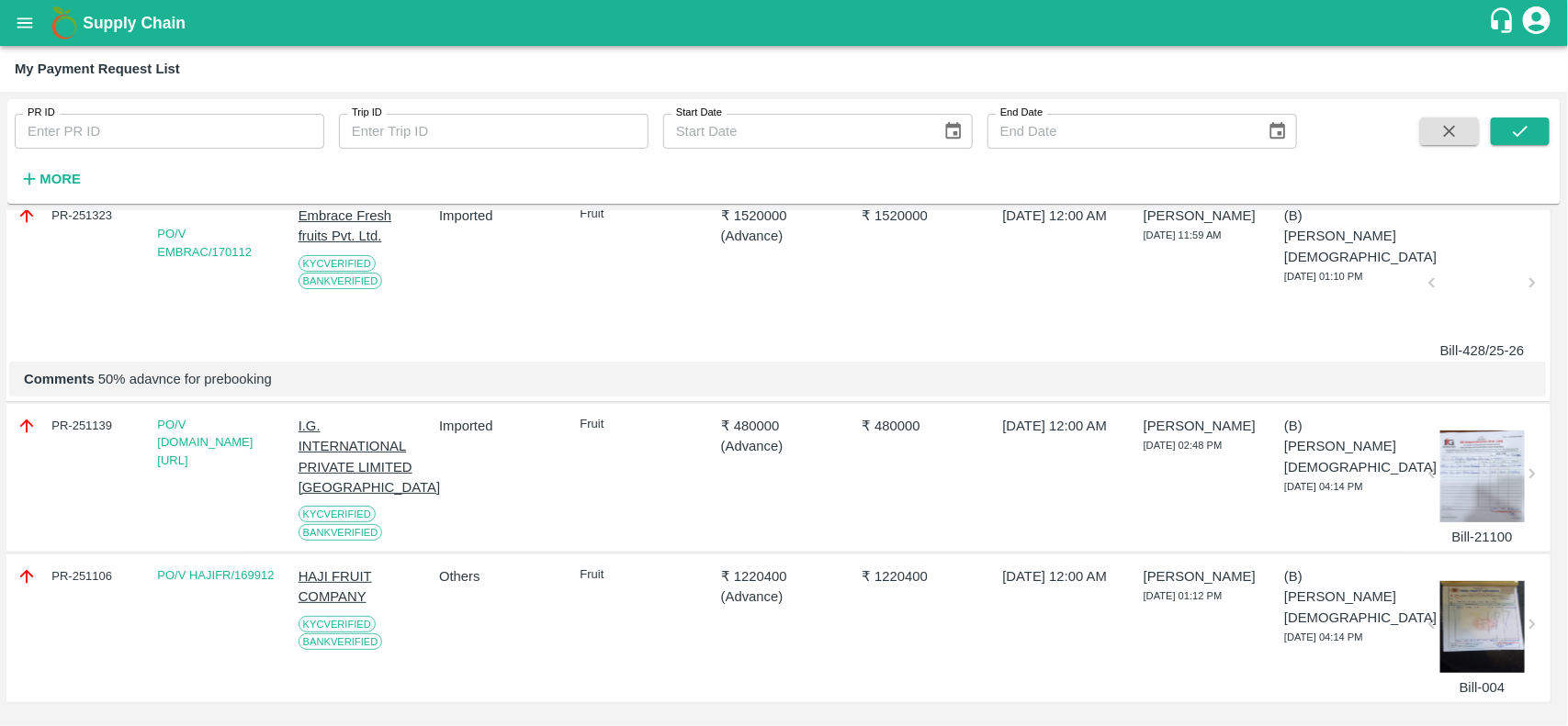
click at [326, 581] on p "HAJI FRUIT COMPANY" at bounding box center [358, 587] width 120 height 41
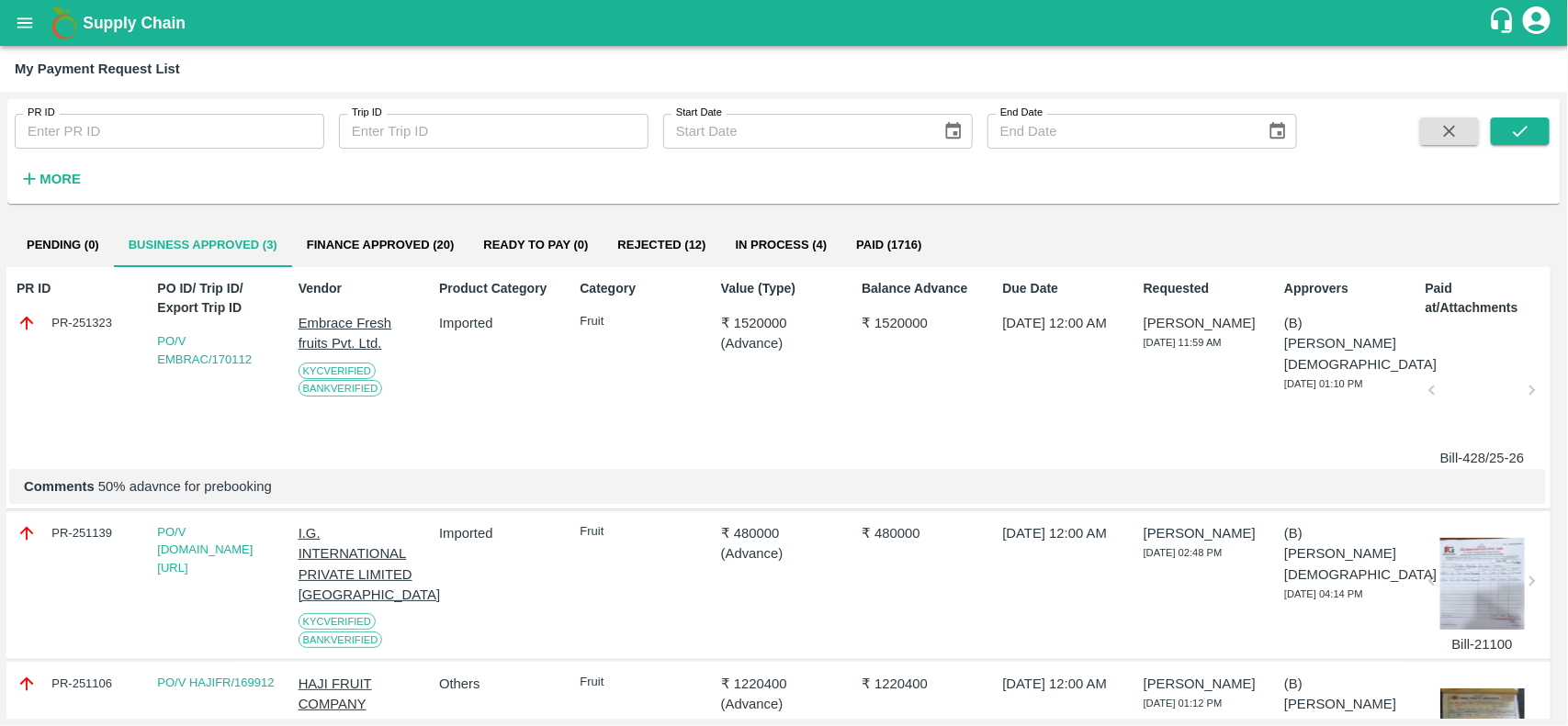
scroll to position [24, 3]
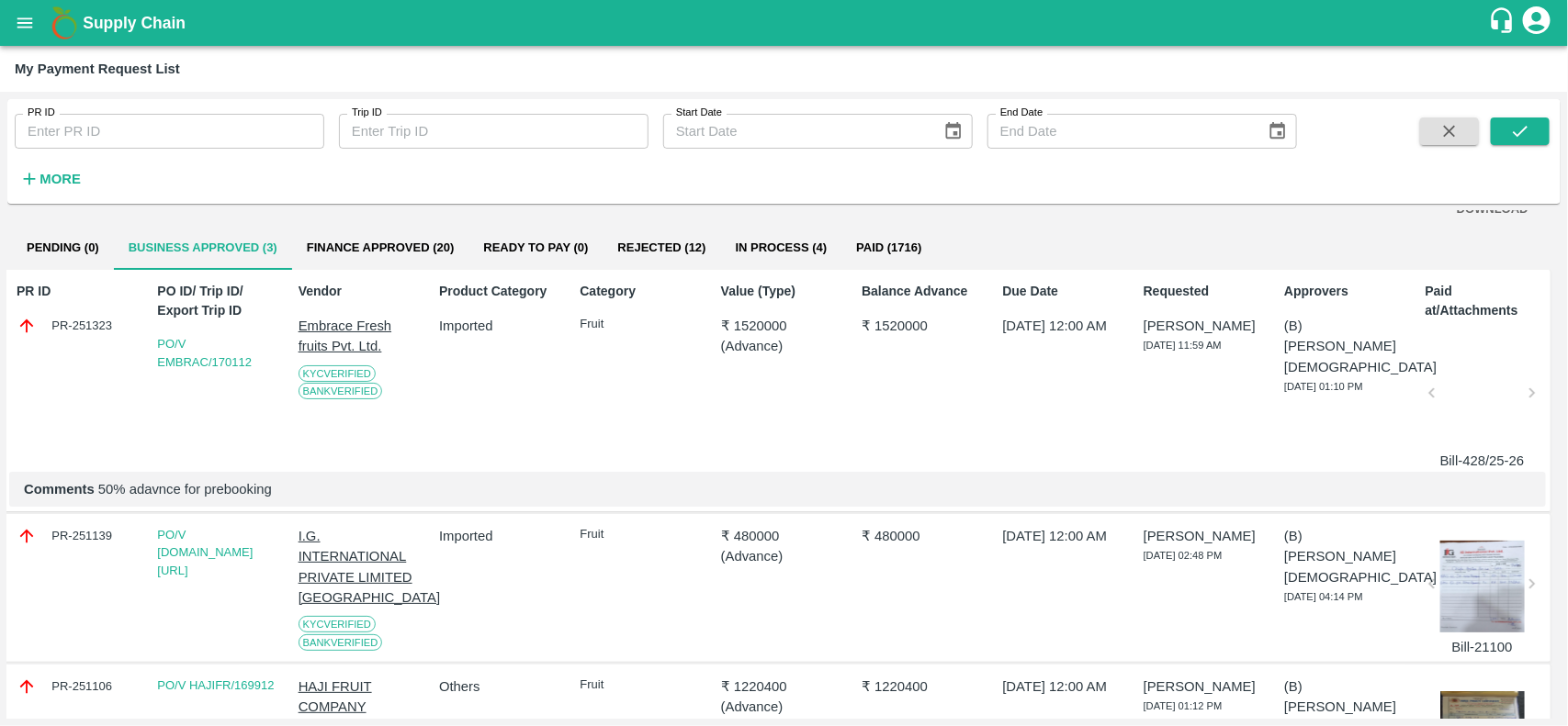
click at [361, 341] on p "Embrace Fresh fruits Pvt. Ltd." at bounding box center [358, 336] width 120 height 41
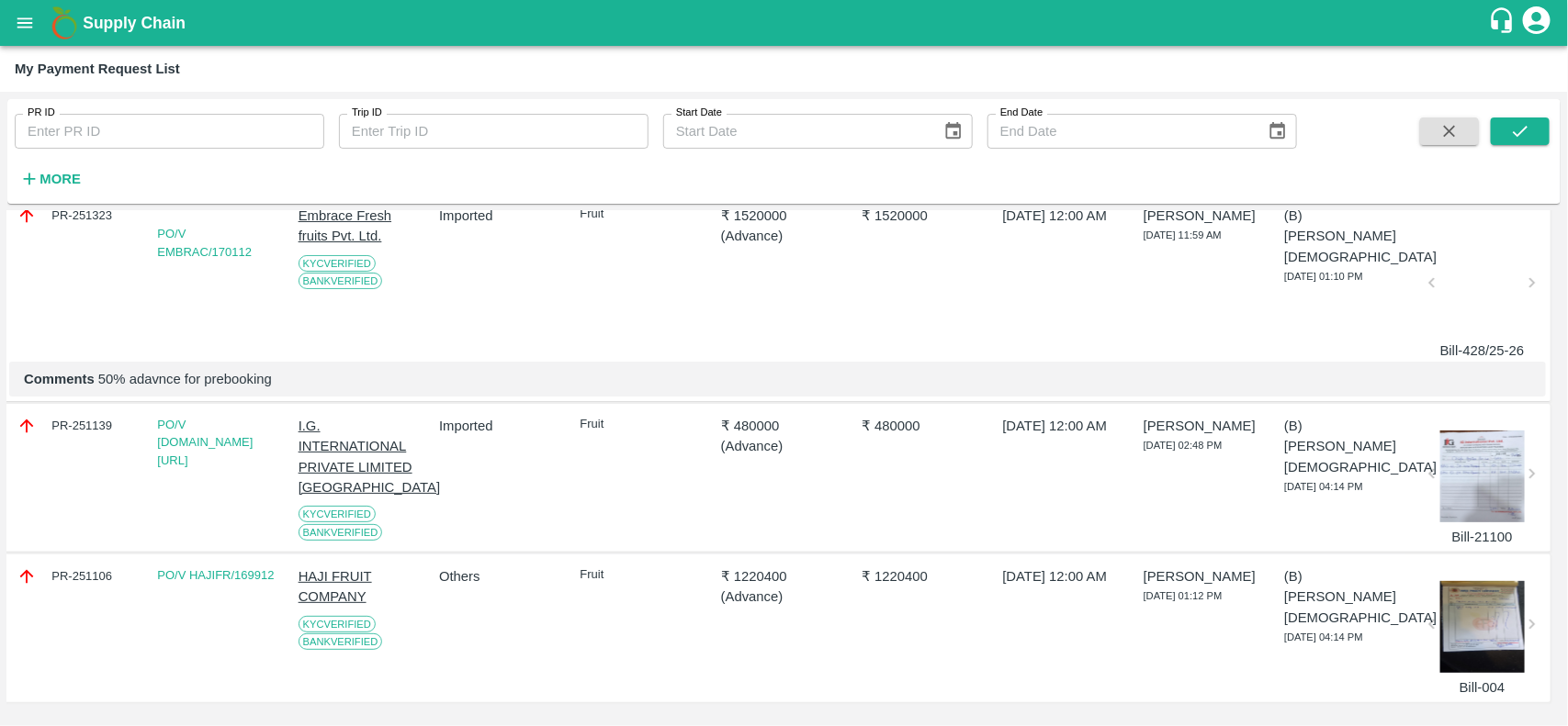
click at [1481, 601] on div at bounding box center [1482, 627] width 85 height 92
